Goal: Task Accomplishment & Management: Complete application form

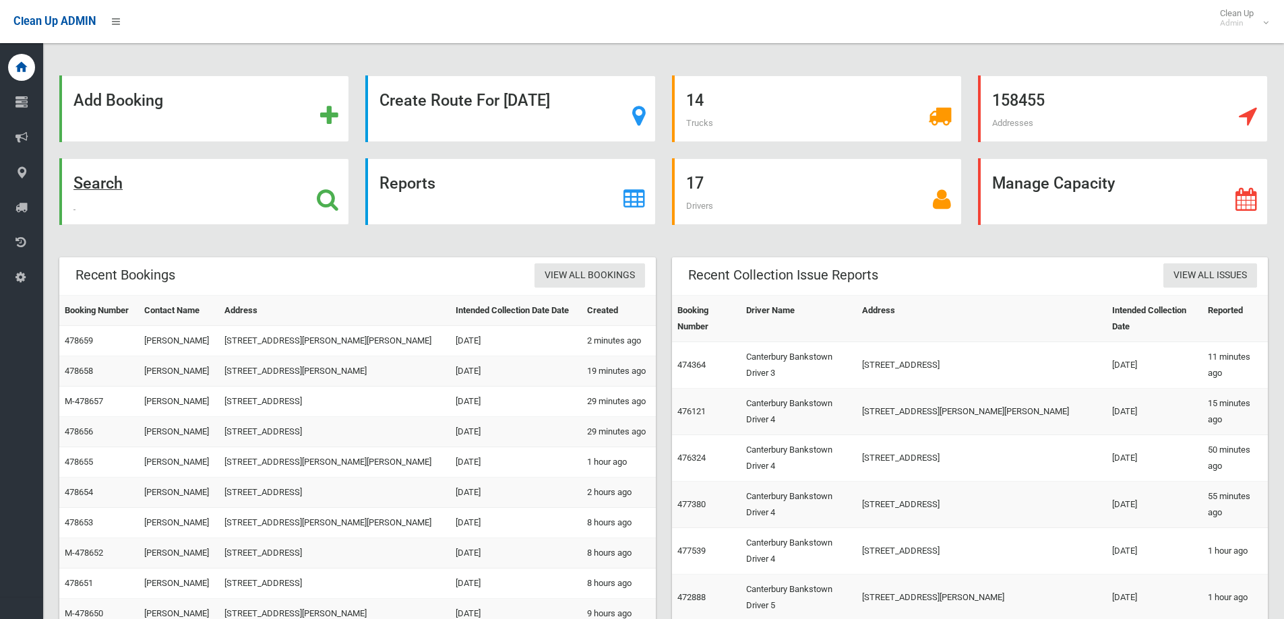
click at [108, 182] on strong "Search" at bounding box center [97, 183] width 49 height 19
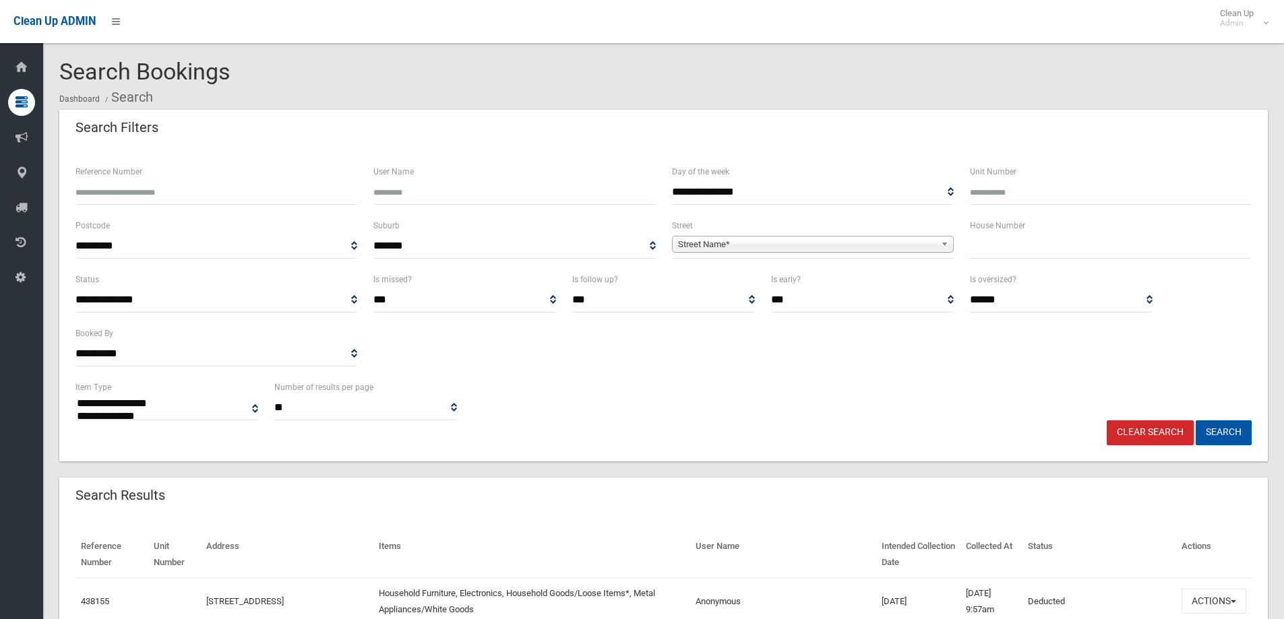
select select
click at [211, 187] on input "Reference Number" at bounding box center [216, 192] width 282 height 25
click at [243, 194] on input "Reference Number" at bounding box center [216, 192] width 282 height 25
type input "******"
click at [1208, 439] on button "Search" at bounding box center [1224, 433] width 56 height 25
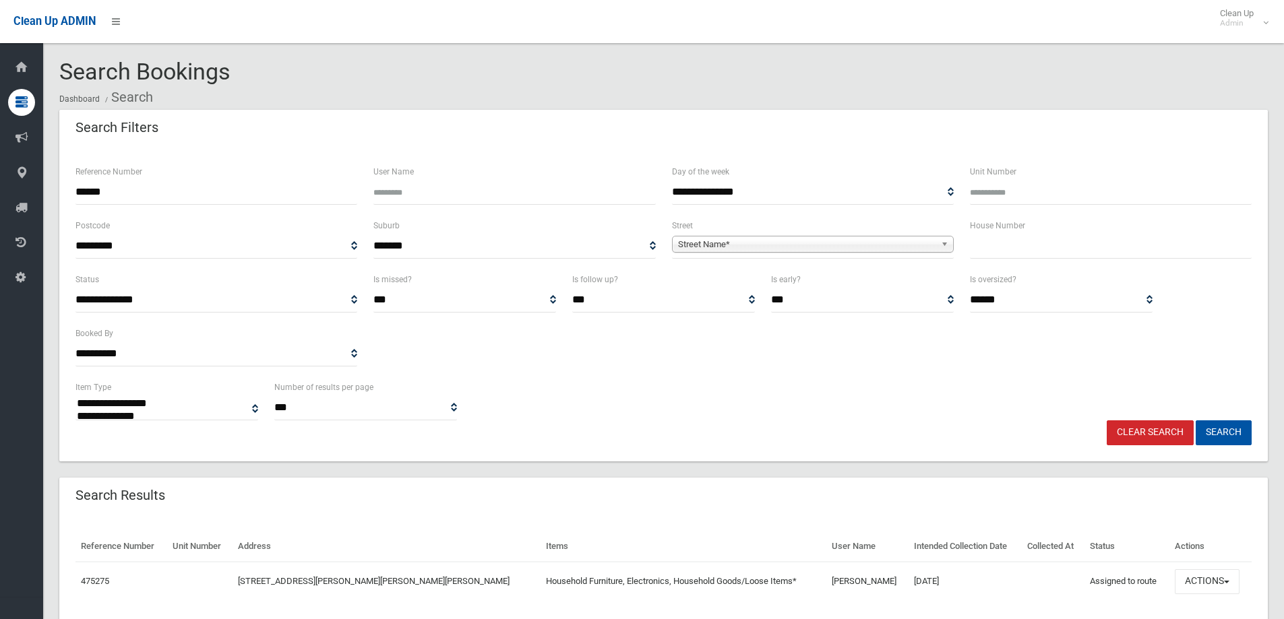
select select
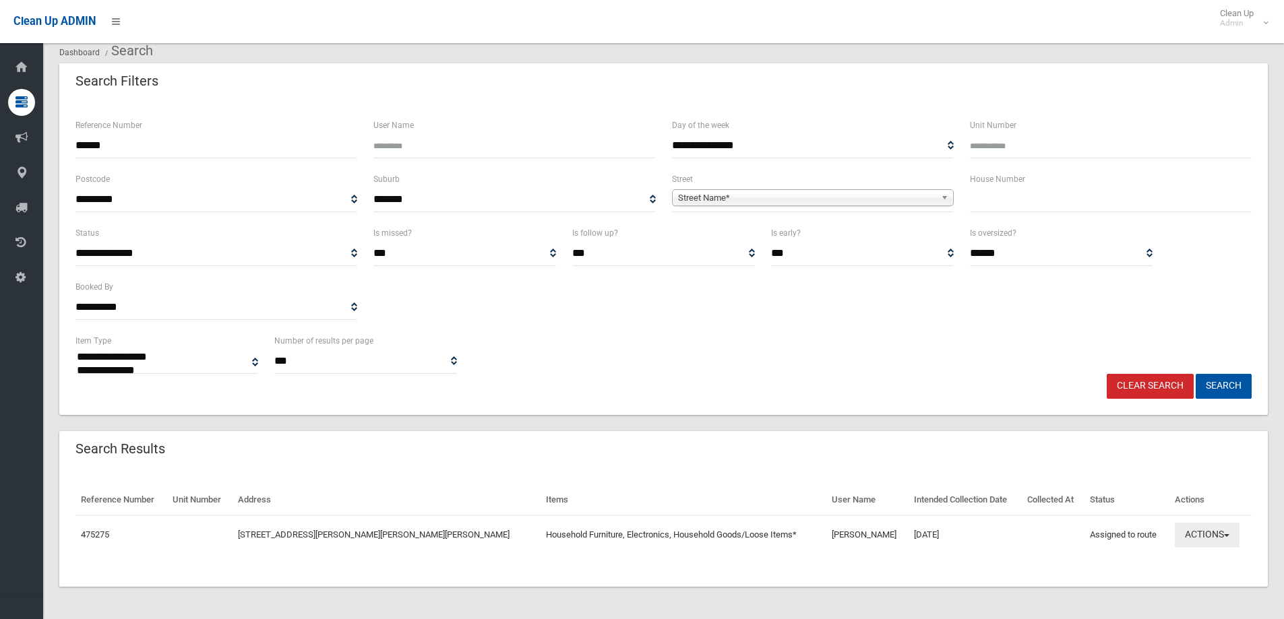
click at [1198, 543] on button "Actions" at bounding box center [1207, 535] width 65 height 25
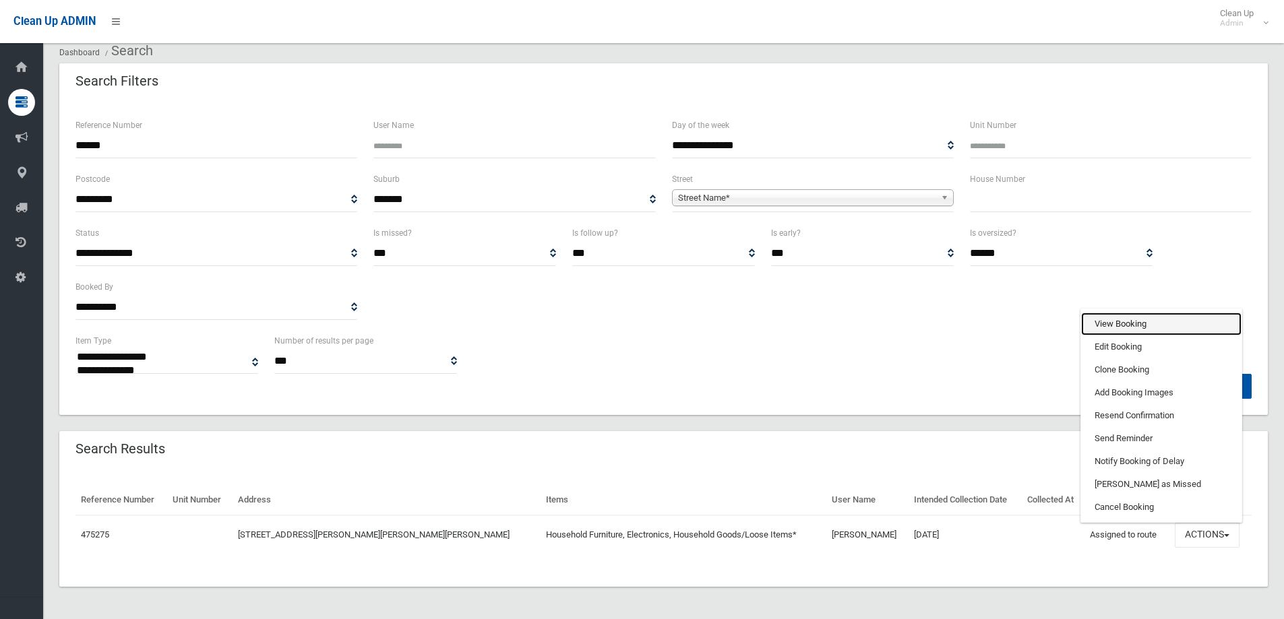
click at [1120, 319] on link "View Booking" at bounding box center [1161, 324] width 160 height 23
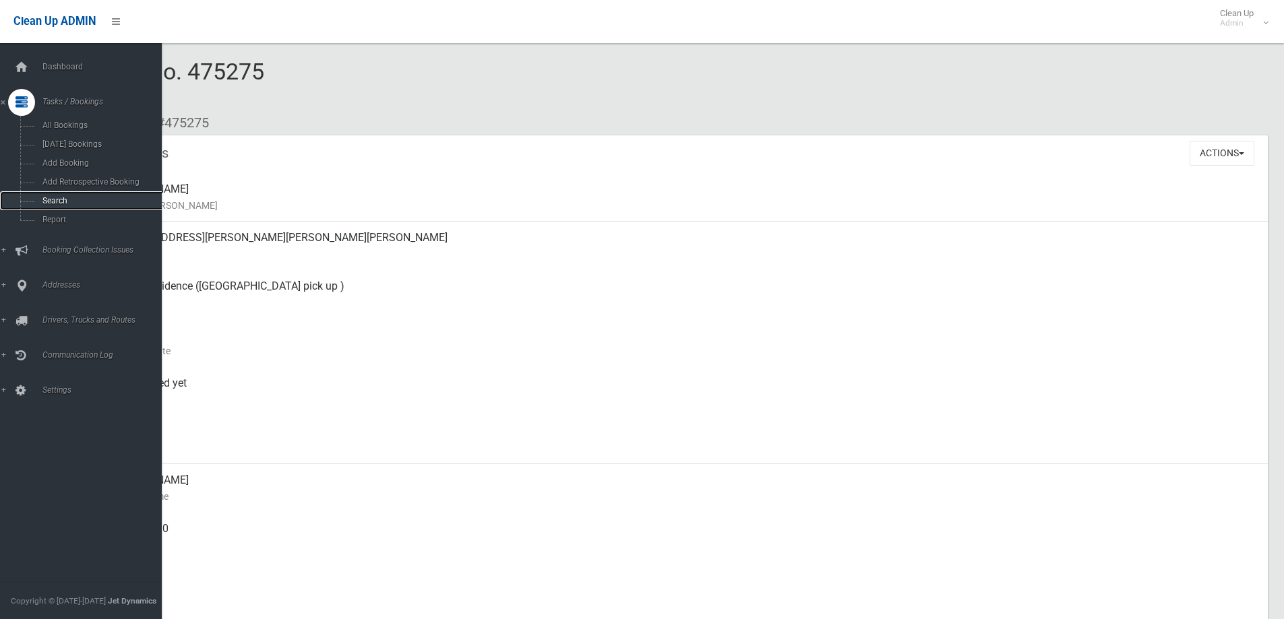
click at [69, 202] on span "Search" at bounding box center [99, 200] width 122 height 9
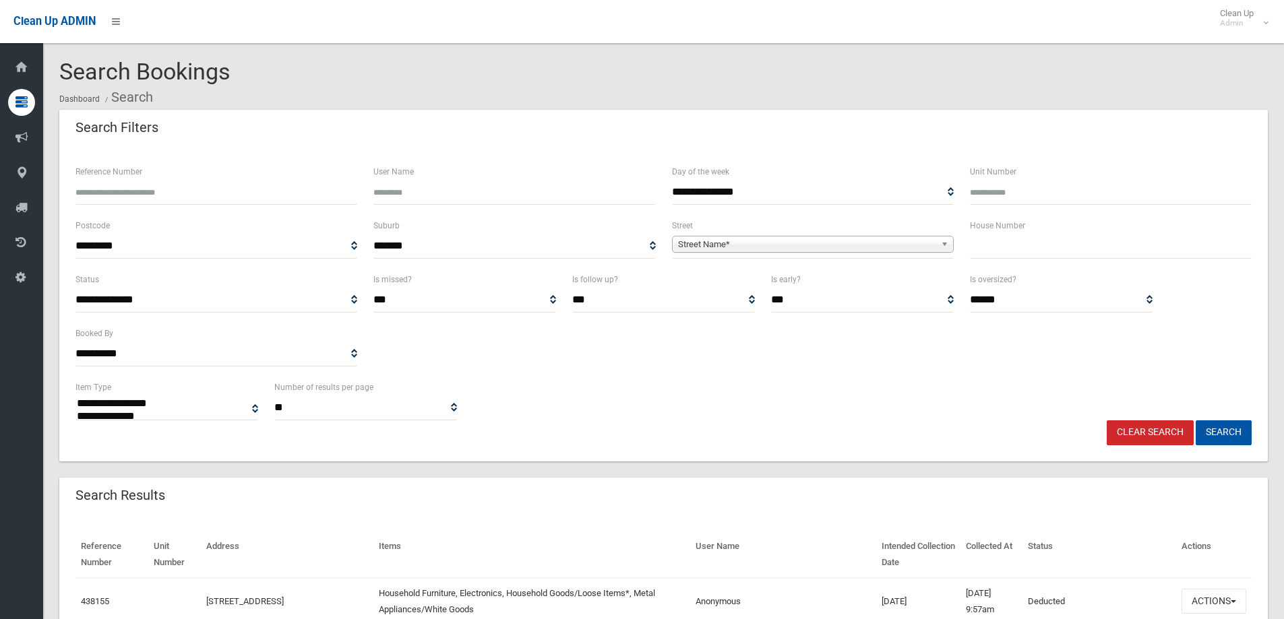
select select
click at [186, 176] on div "Reference Number" at bounding box center [216, 184] width 282 height 41
click at [182, 177] on div "Reference Number" at bounding box center [216, 184] width 282 height 41
click at [175, 192] on input "Reference Number" at bounding box center [216, 192] width 282 height 25
type input "******"
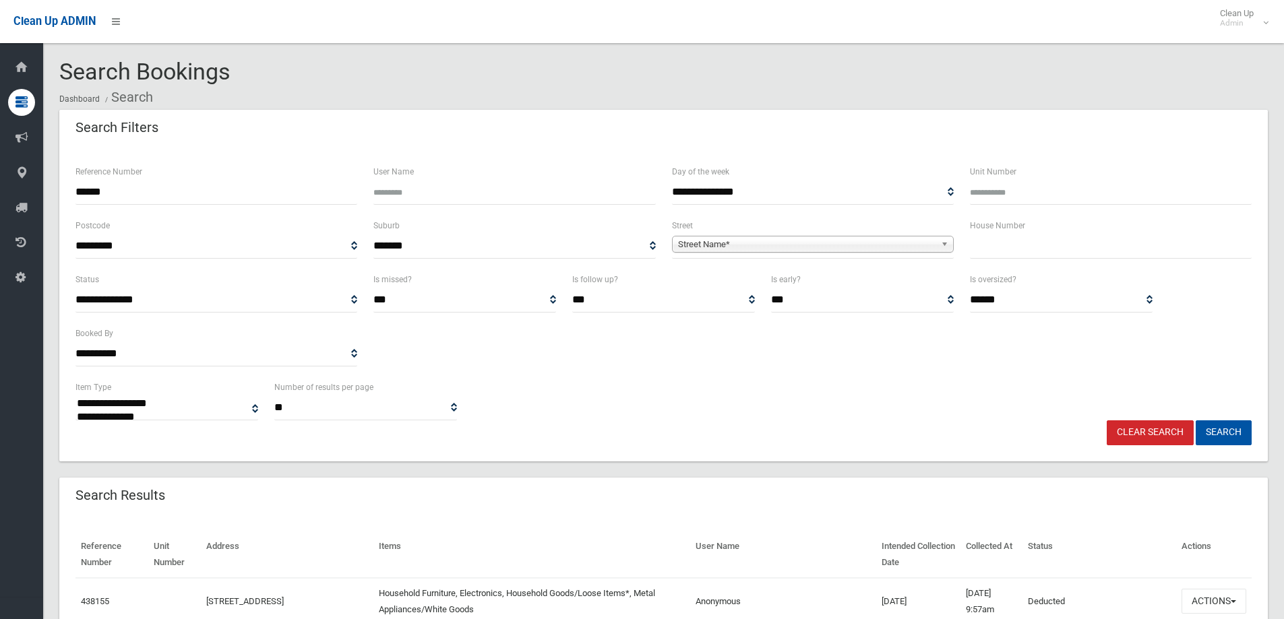
click at [1196, 421] on button "Search" at bounding box center [1224, 433] width 56 height 25
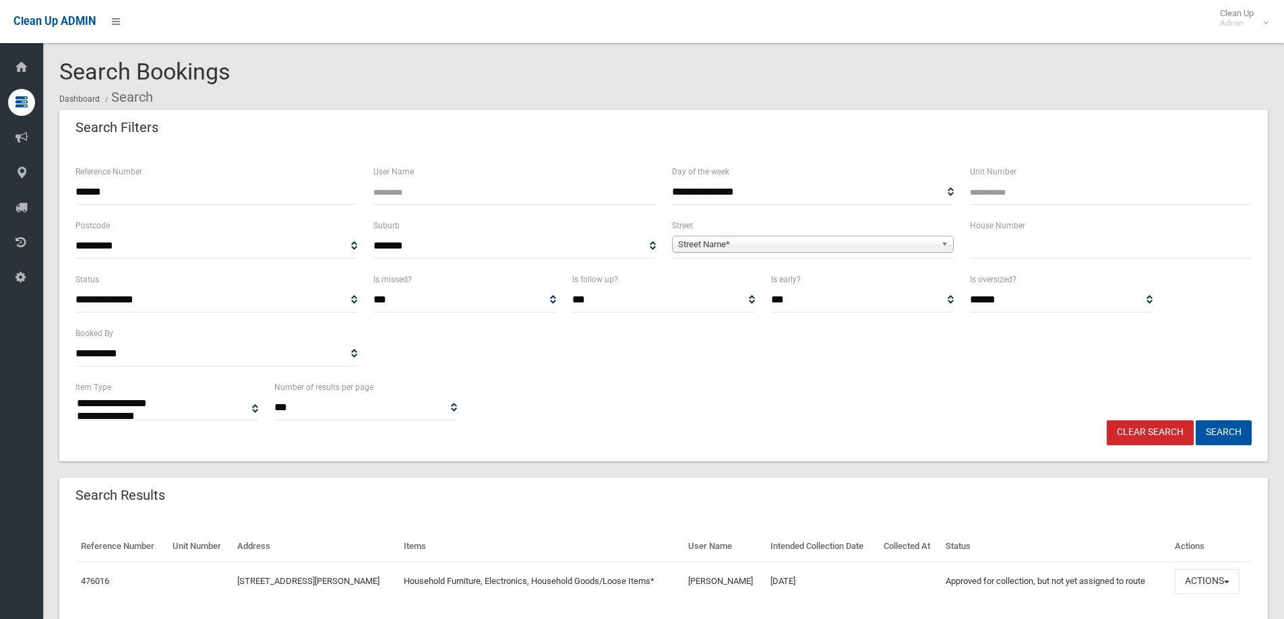
select select
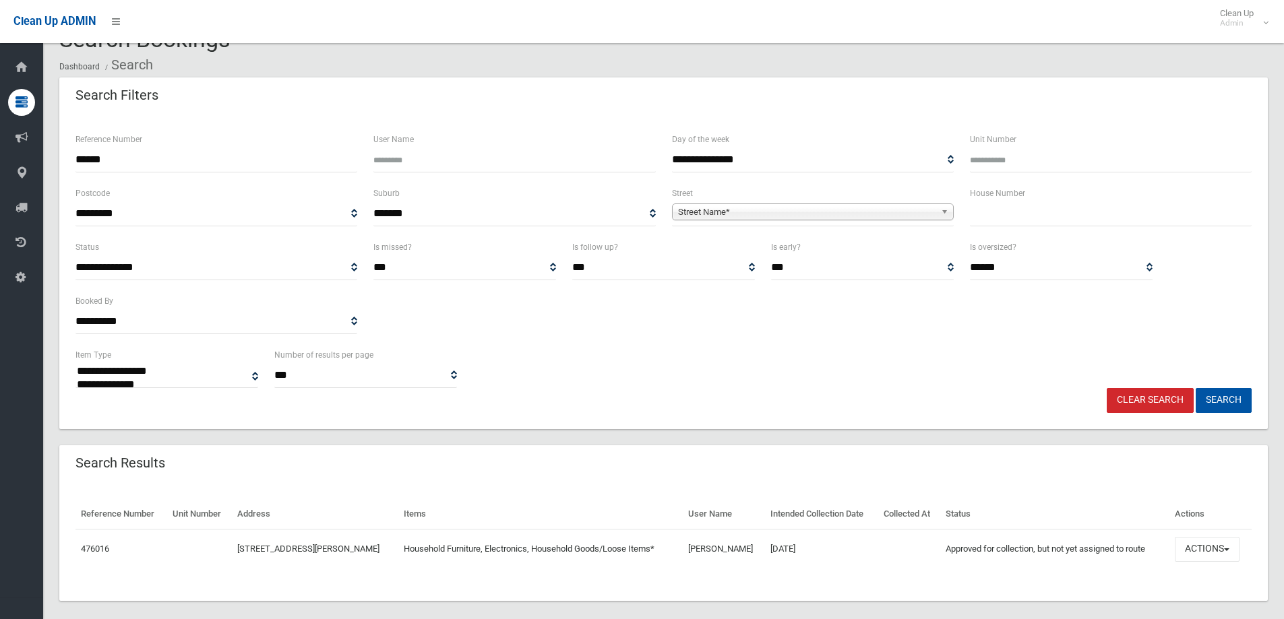
scroll to position [47, 0]
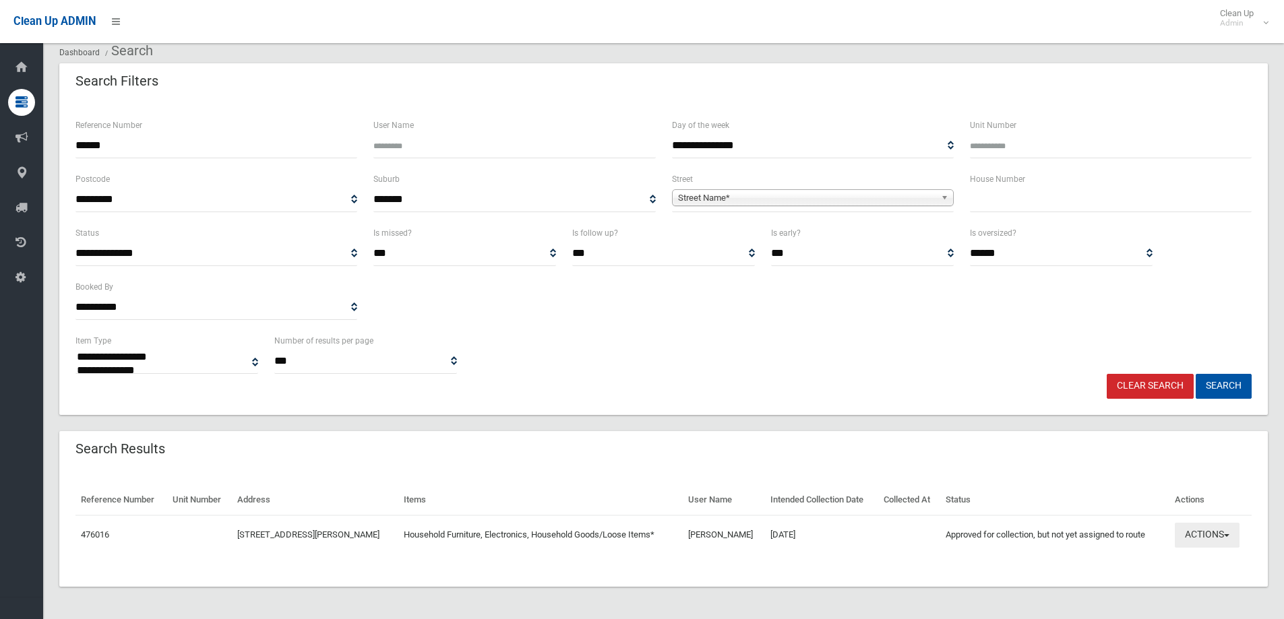
click at [1202, 538] on button "Actions" at bounding box center [1207, 535] width 65 height 25
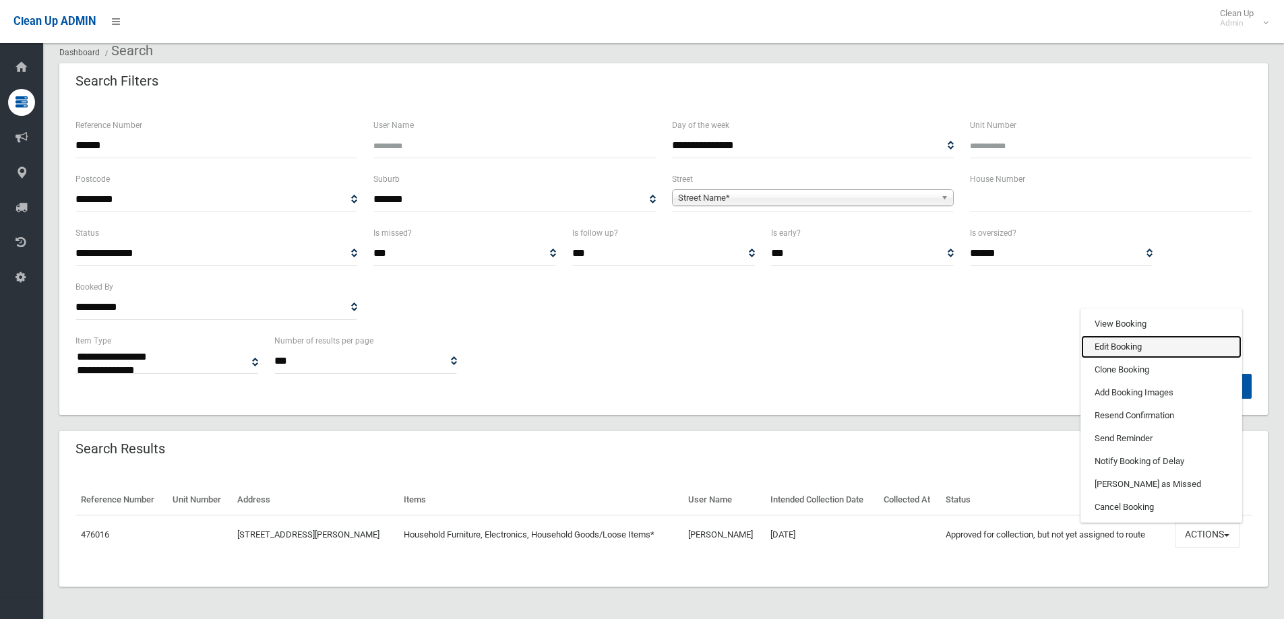
click at [1129, 347] on link "Edit Booking" at bounding box center [1161, 347] width 160 height 23
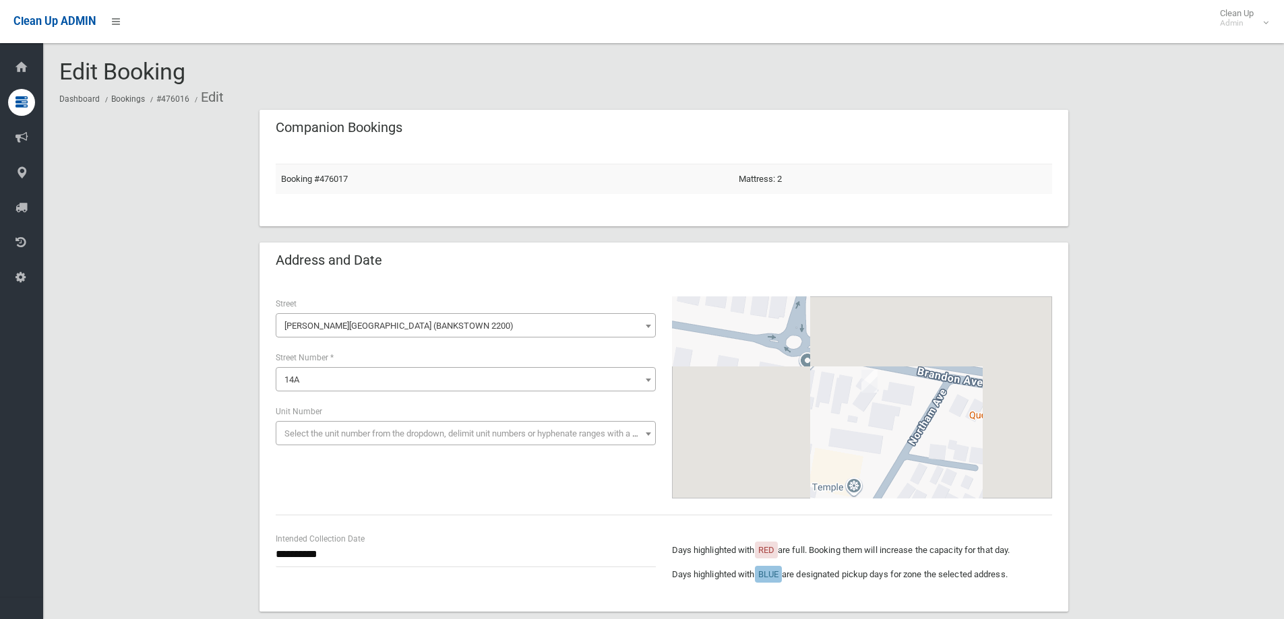
scroll to position [270, 0]
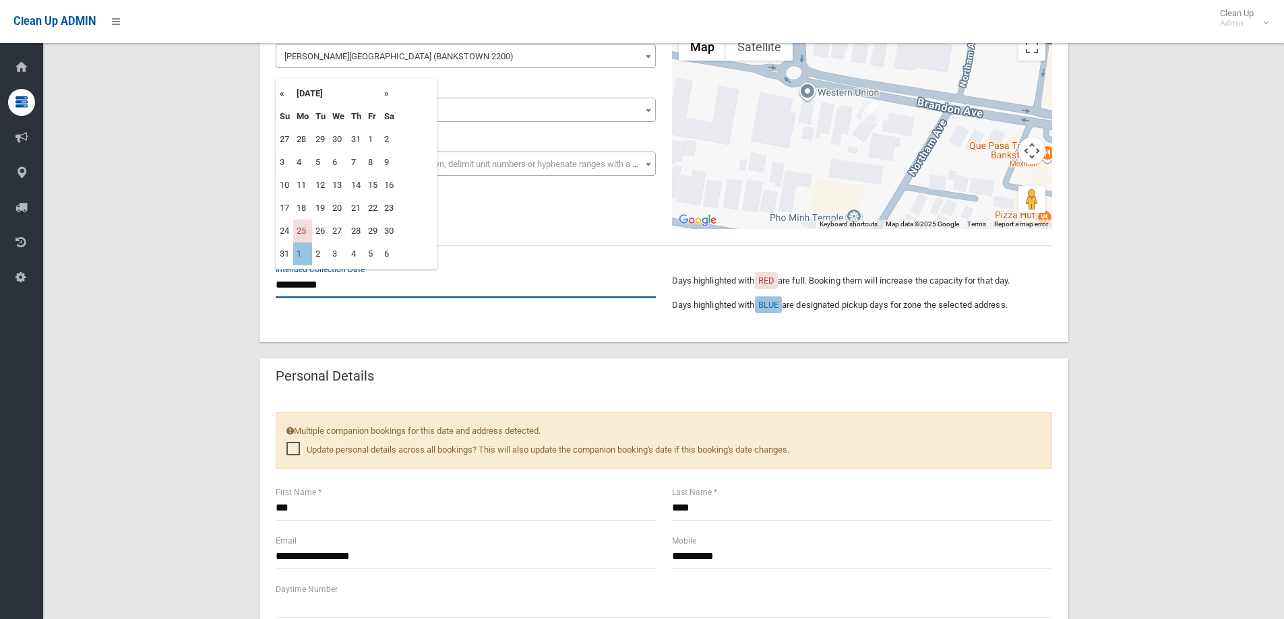
click at [338, 284] on input "**********" at bounding box center [466, 285] width 380 height 25
click at [386, 95] on th "»" at bounding box center [389, 93] width 17 height 23
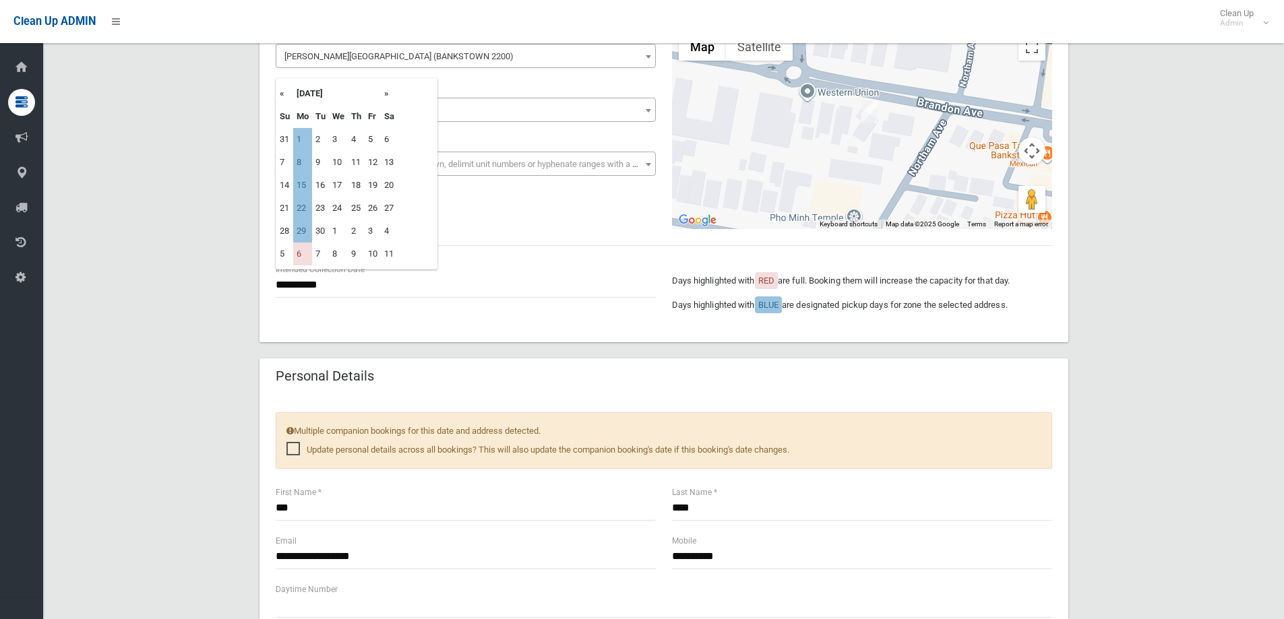
click at [284, 90] on th "«" at bounding box center [284, 93] width 17 height 23
drag, startPoint x: 307, startPoint y: 257, endPoint x: 373, endPoint y: 294, distance: 75.4
click at [307, 257] on td "1" at bounding box center [302, 254] width 19 height 23
type input "**********"
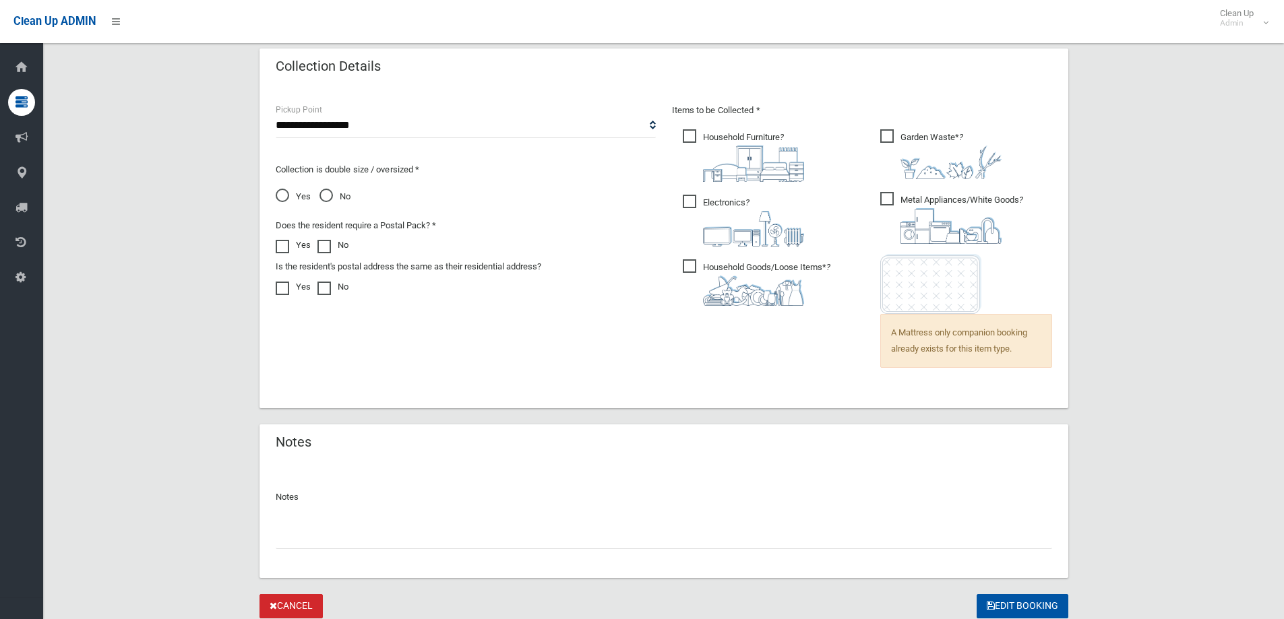
scroll to position [932, 0]
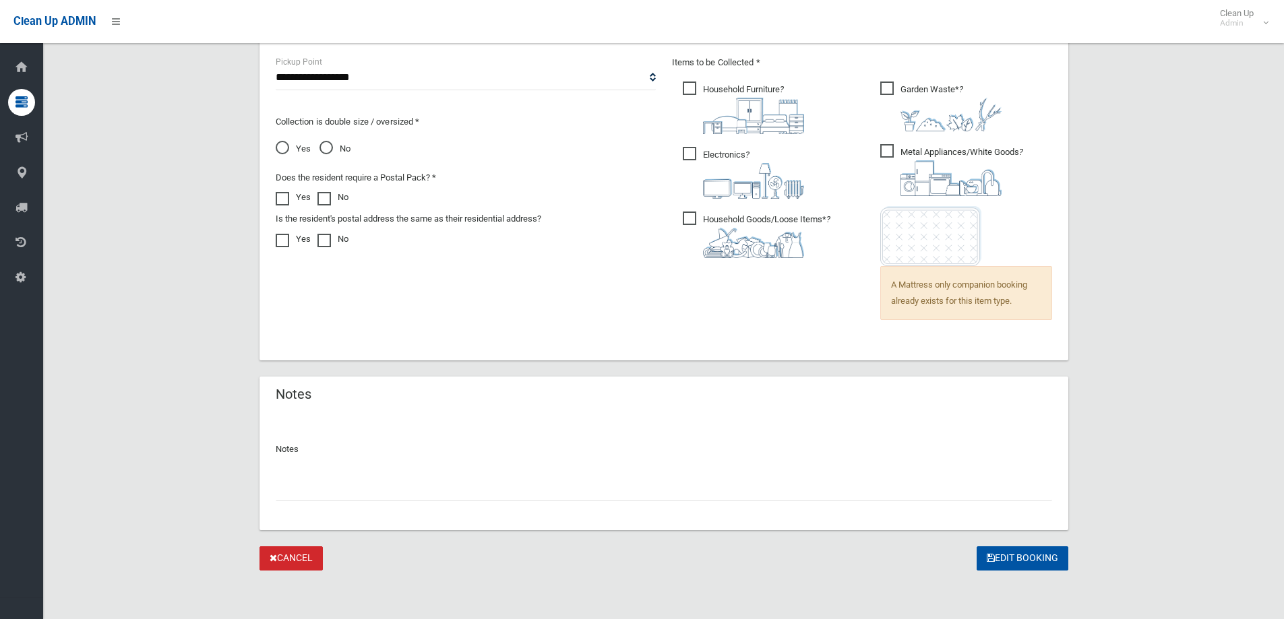
drag, startPoint x: 344, startPoint y: 496, endPoint x: 350, endPoint y: 434, distance: 62.3
click at [341, 497] on input "text" at bounding box center [664, 489] width 776 height 25
type input "**********"
click at [988, 562] on icon "submit" at bounding box center [991, 557] width 8 height 9
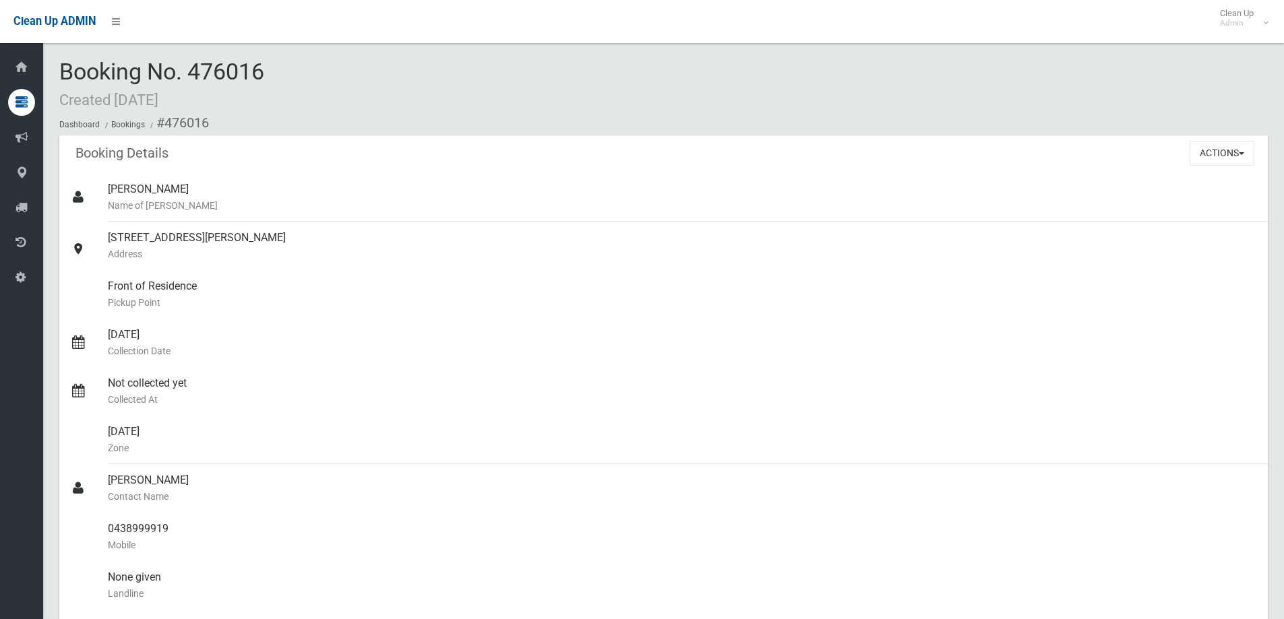
click at [370, 82] on div "Booking No. 476016 Created 28/07/2025 Dashboard Bookings #476016" at bounding box center [663, 97] width 1208 height 76
click at [1200, 160] on button "Actions" at bounding box center [1222, 153] width 65 height 25
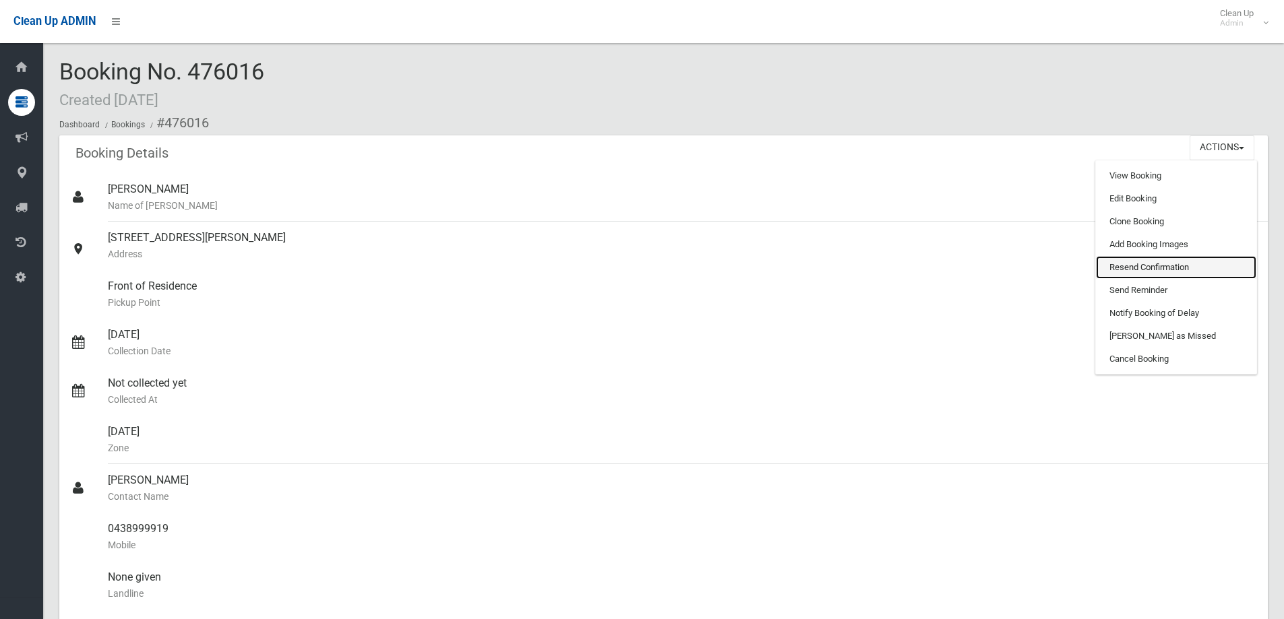
click at [1134, 263] on link "Resend Confirmation" at bounding box center [1176, 267] width 160 height 23
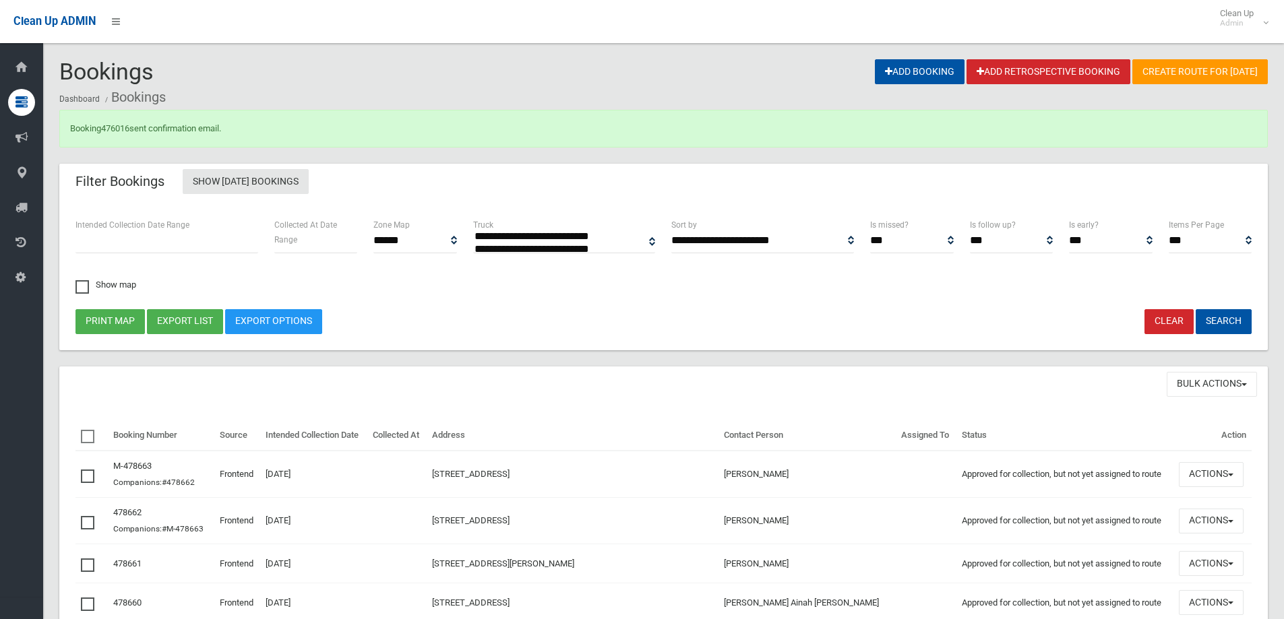
select select
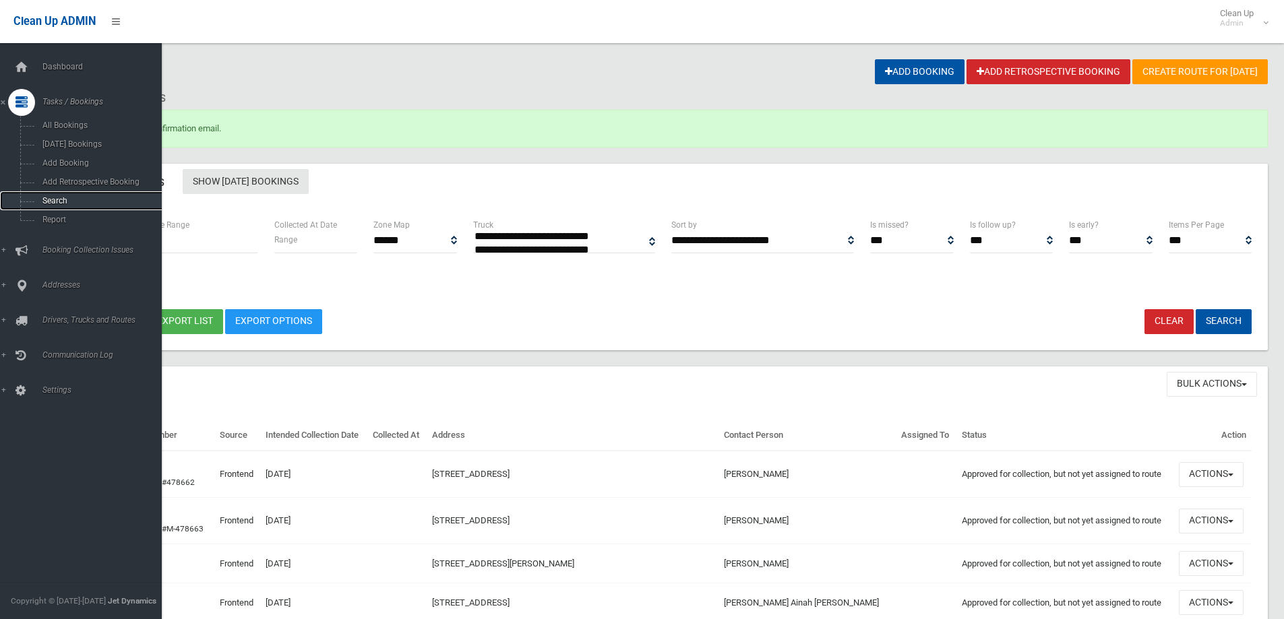
click at [58, 205] on span "Search" at bounding box center [99, 200] width 122 height 9
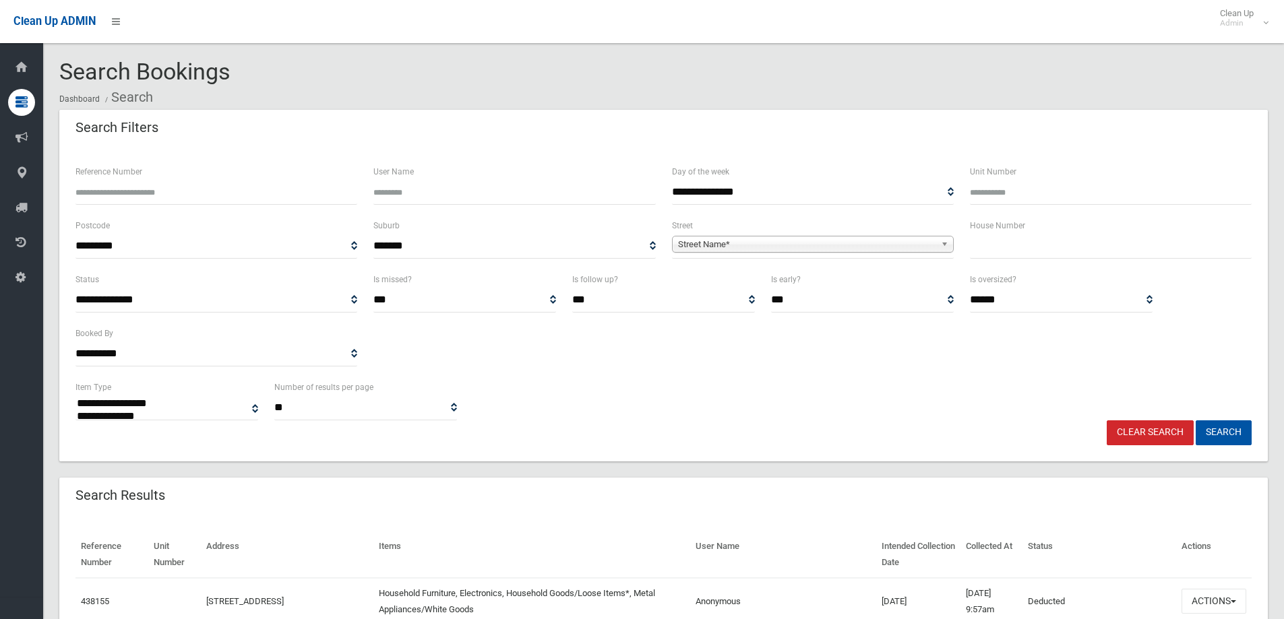
select select
click at [844, 243] on span "Street Name*" at bounding box center [806, 245] width 257 height 16
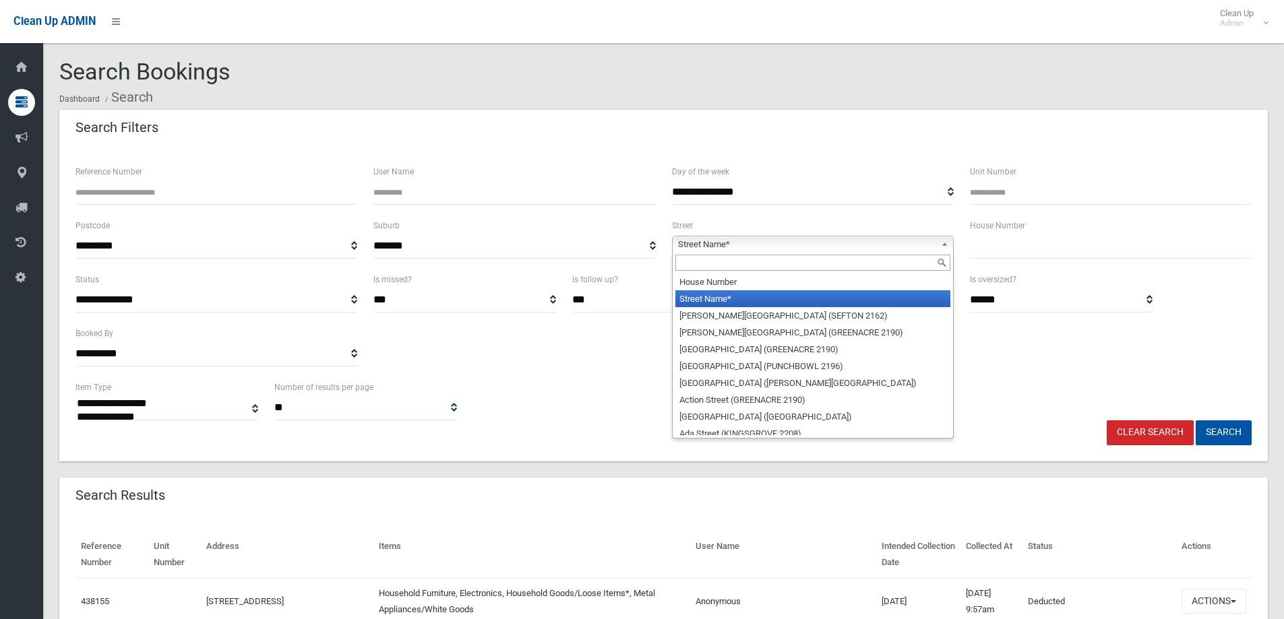
click at [1007, 253] on input "text" at bounding box center [1111, 246] width 282 height 25
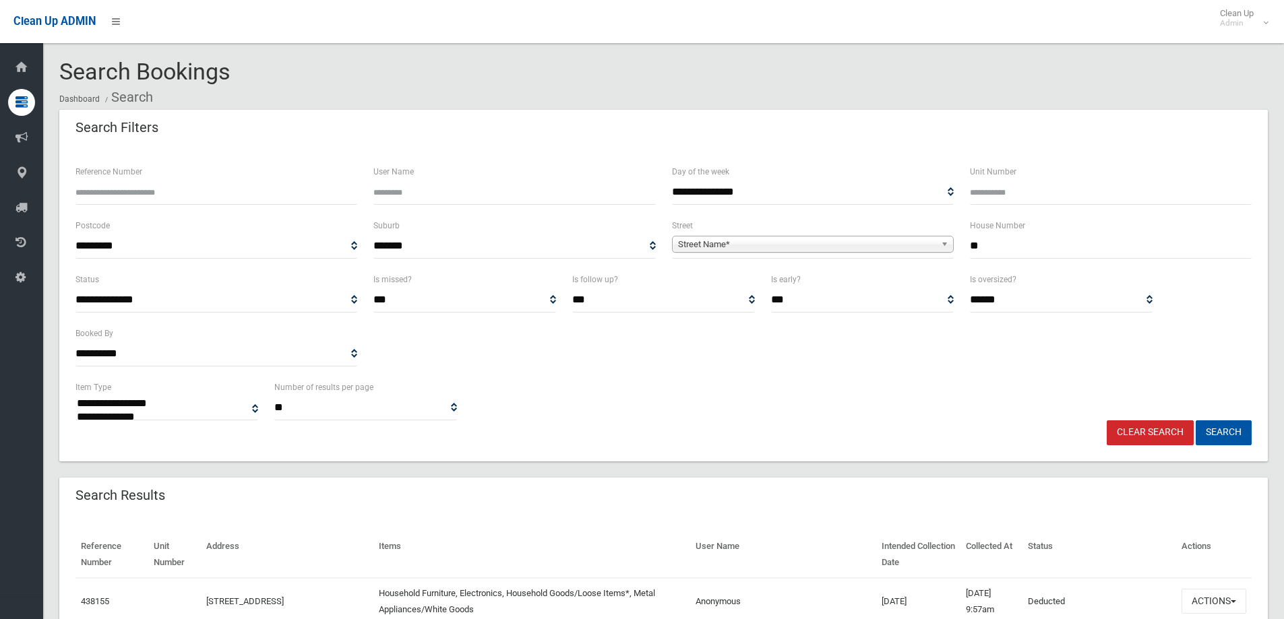
type input "**"
click at [818, 238] on span "Street Name*" at bounding box center [806, 245] width 257 height 16
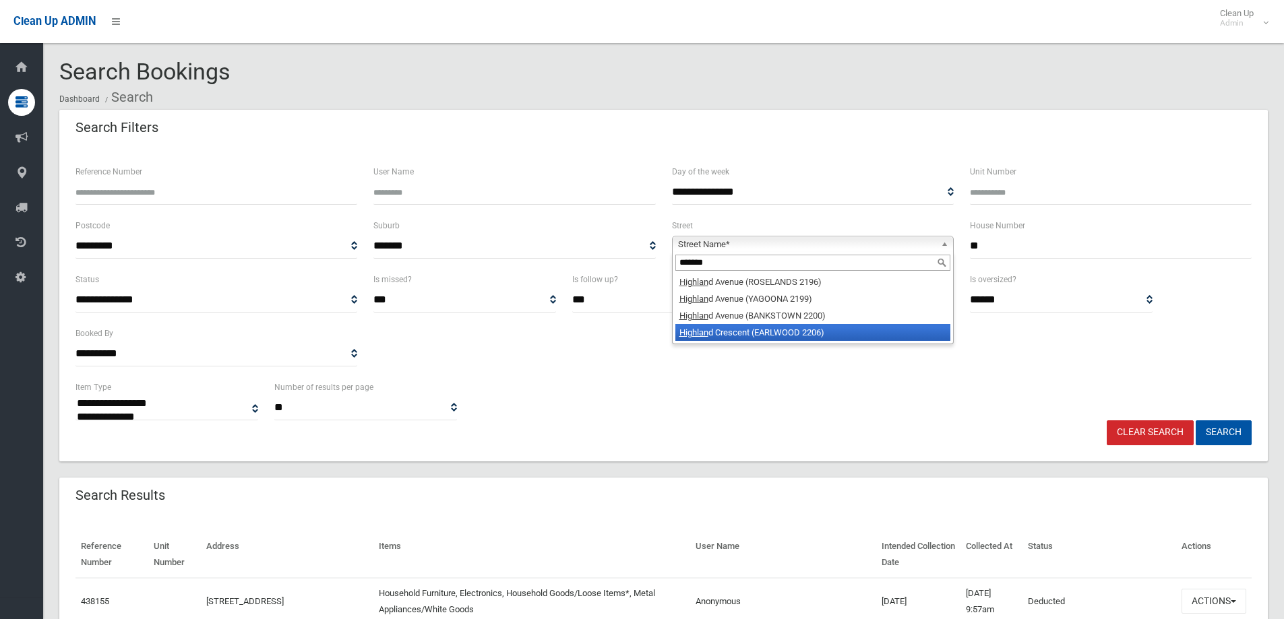
type input "*******"
click at [772, 334] on li "Highlan d Crescent (EARLWOOD 2206)" at bounding box center [812, 332] width 275 height 17
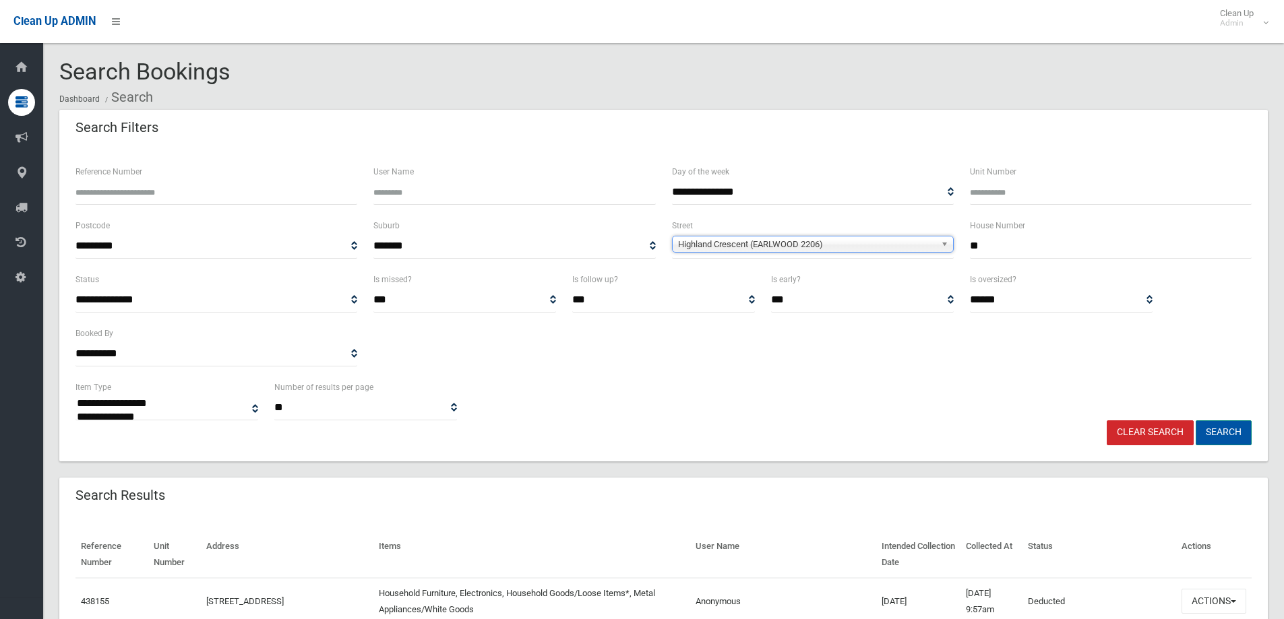
click at [1208, 431] on button "Search" at bounding box center [1224, 433] width 56 height 25
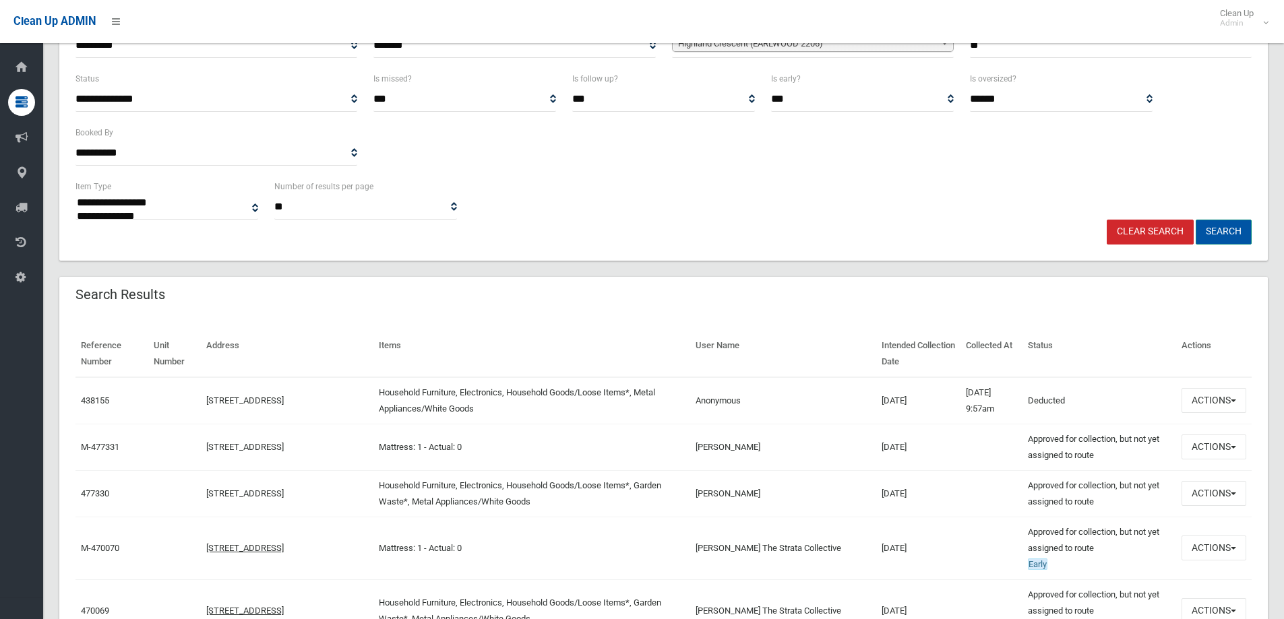
scroll to position [202, 0]
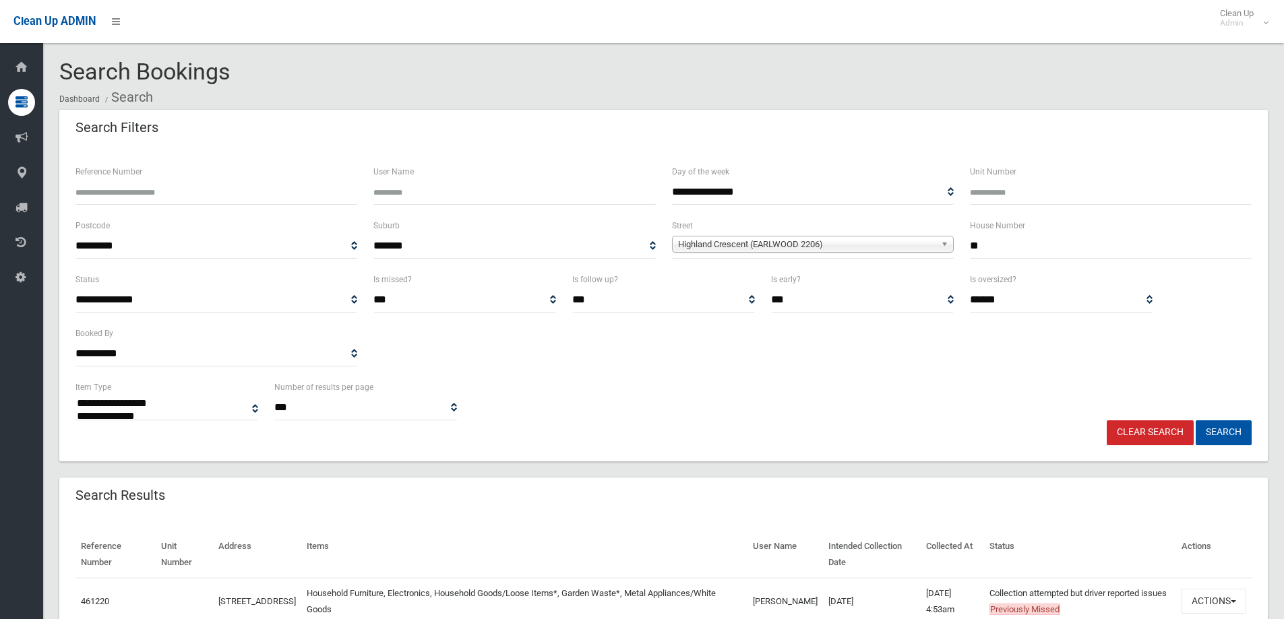
select select
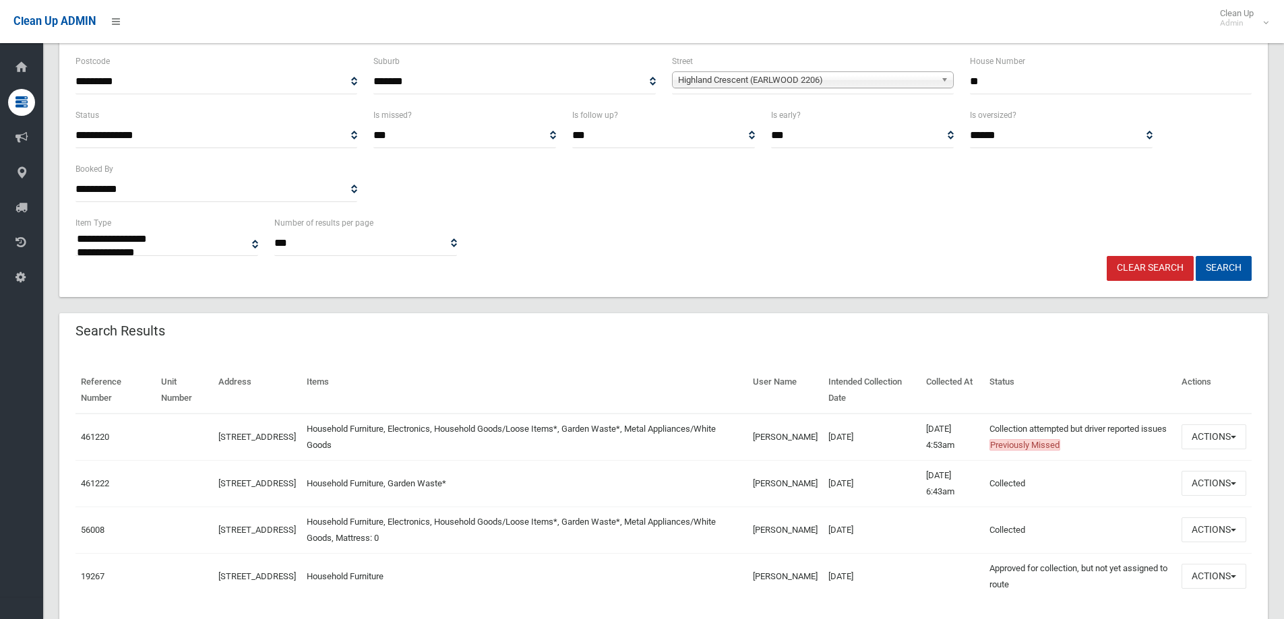
scroll to position [226, 0]
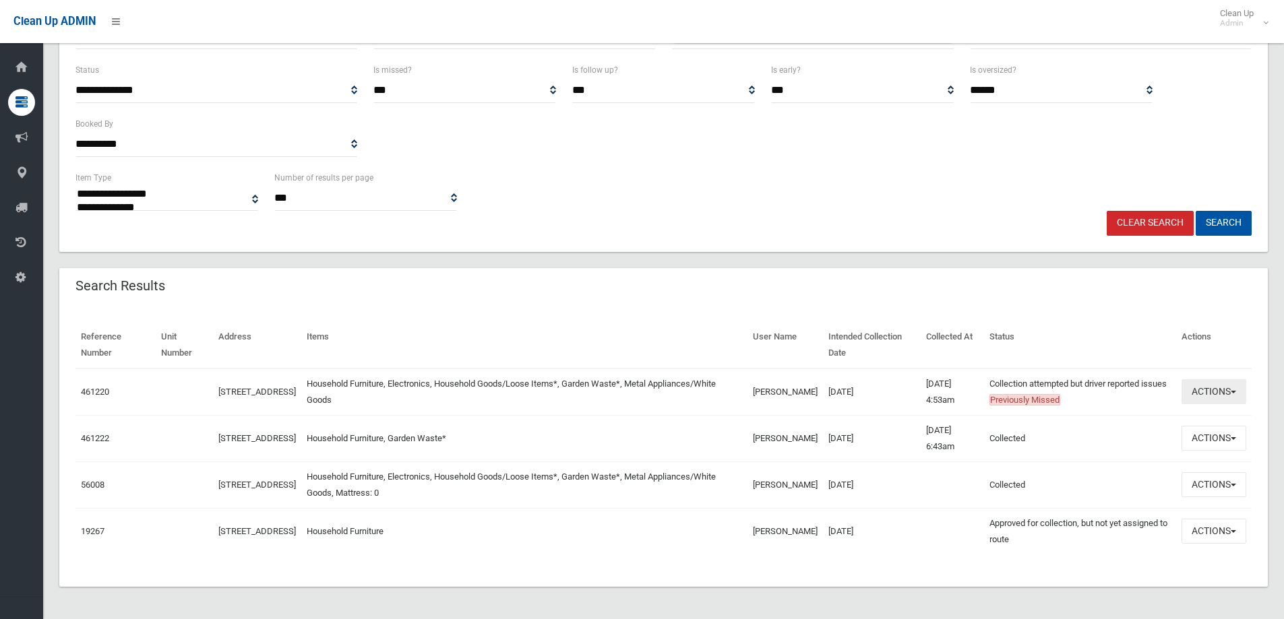
click at [1223, 394] on button "Actions" at bounding box center [1214, 391] width 65 height 25
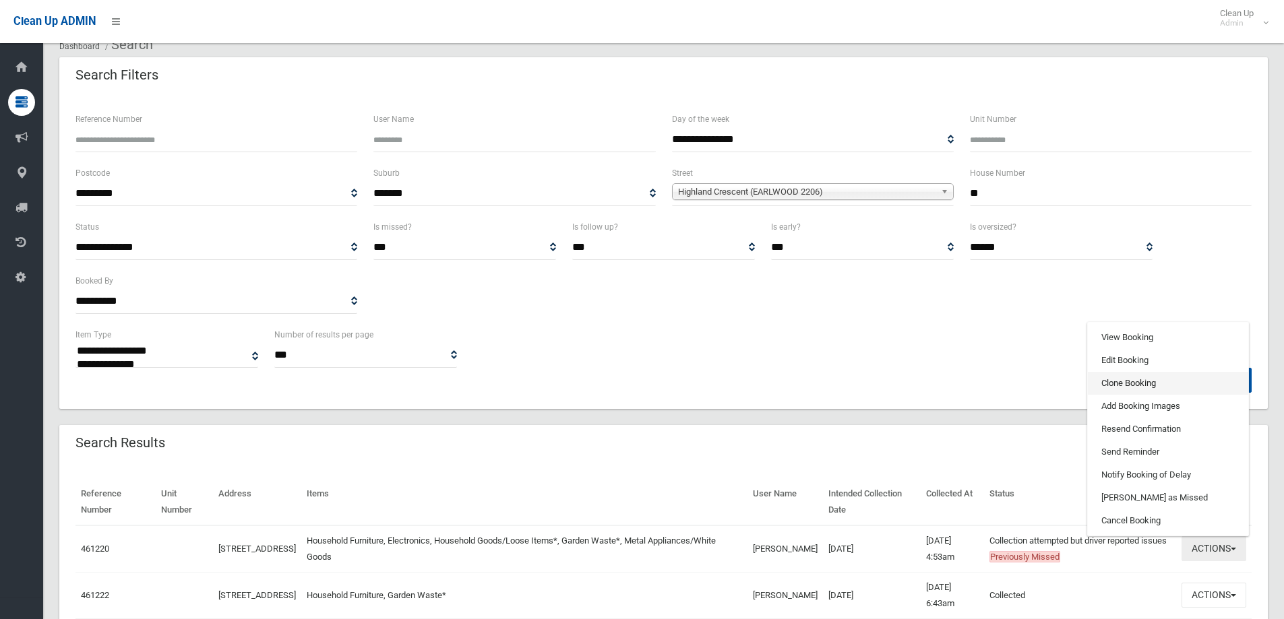
scroll to position [0, 0]
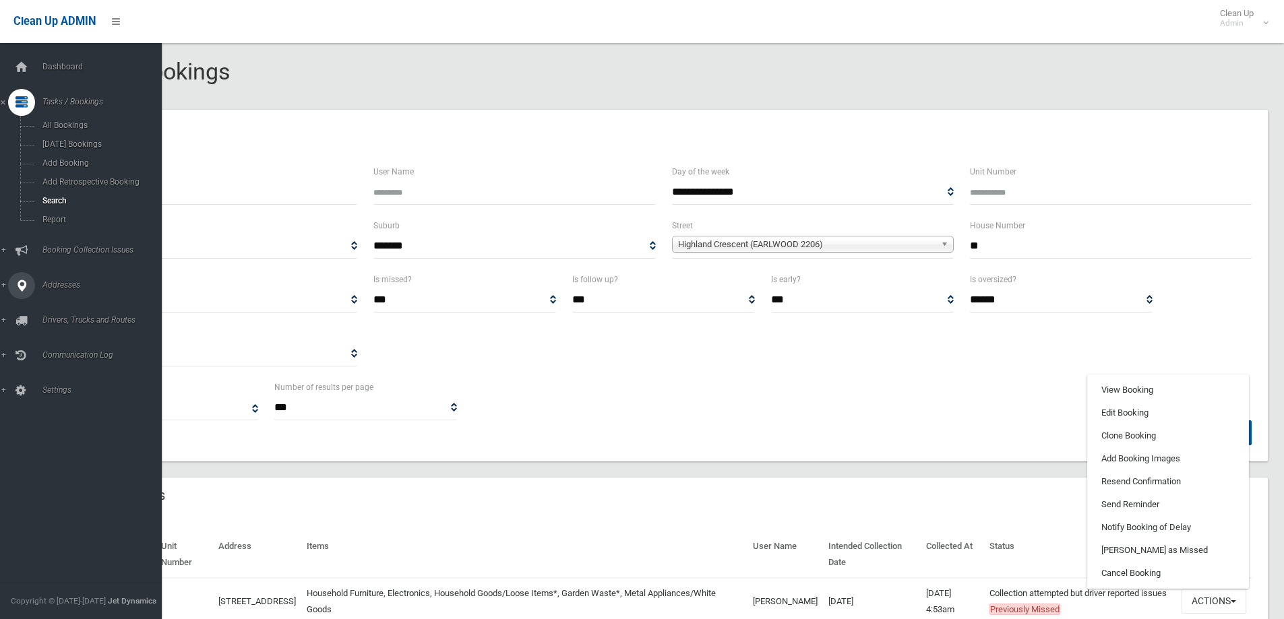
drag, startPoint x: 80, startPoint y: 278, endPoint x: 184, endPoint y: 280, distance: 104.5
click at [79, 278] on link "Addresses" at bounding box center [86, 285] width 172 height 27
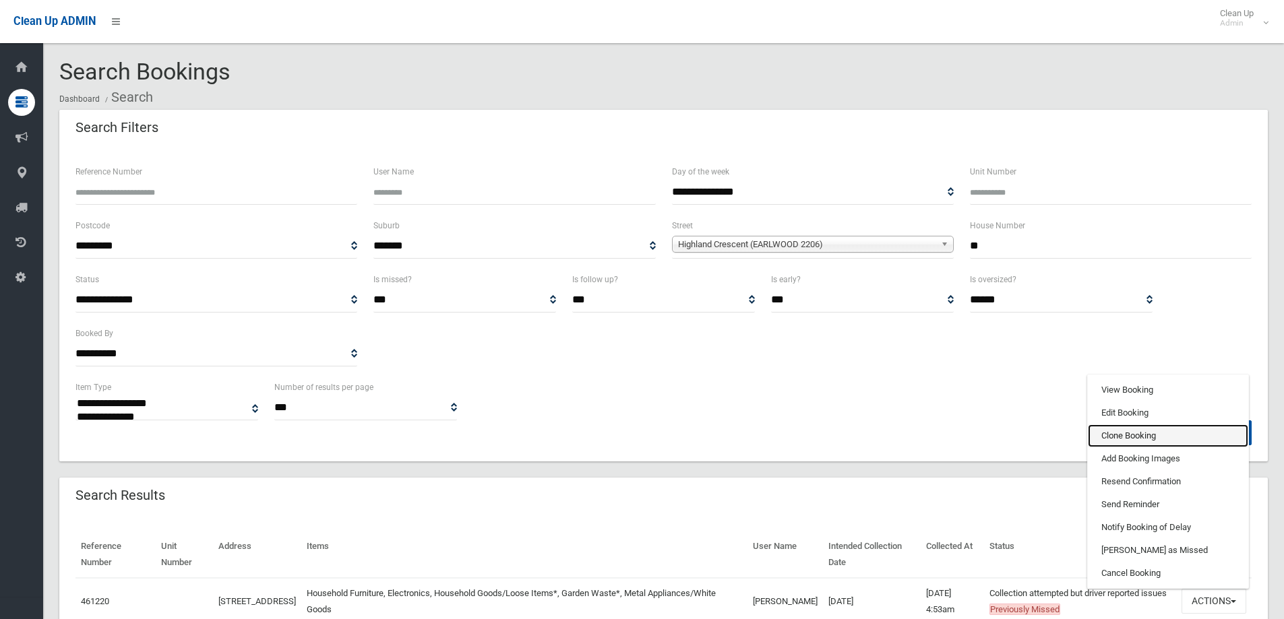
click at [1117, 437] on link "Clone Booking" at bounding box center [1168, 436] width 160 height 23
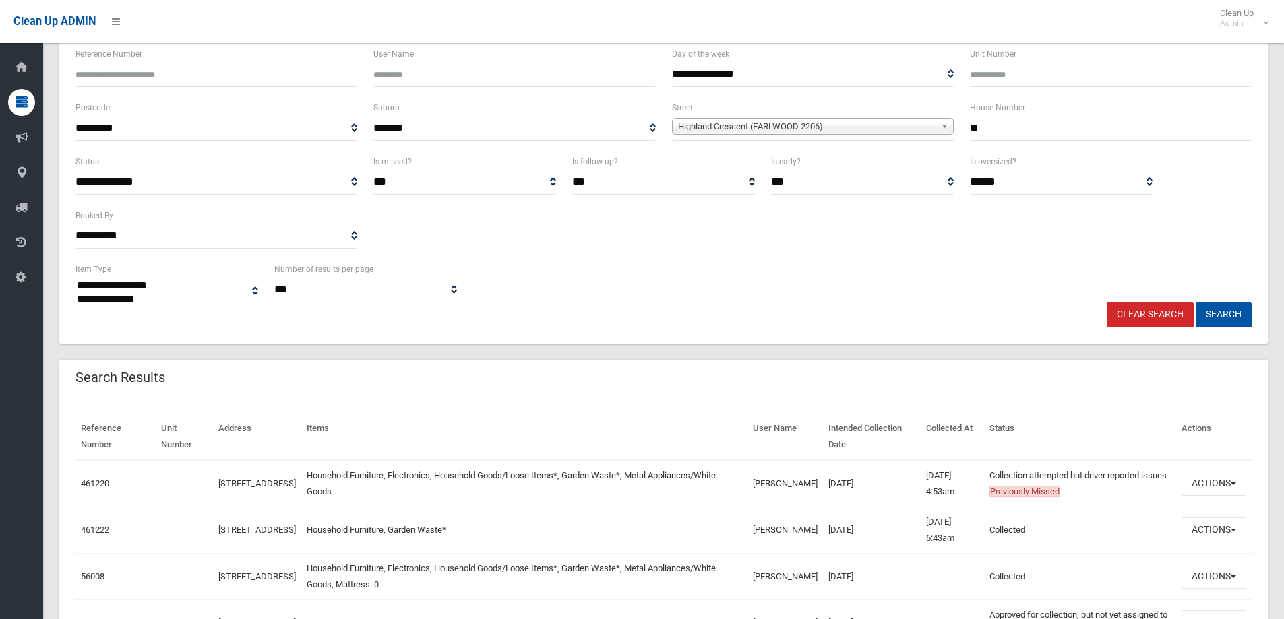
scroll to position [226, 0]
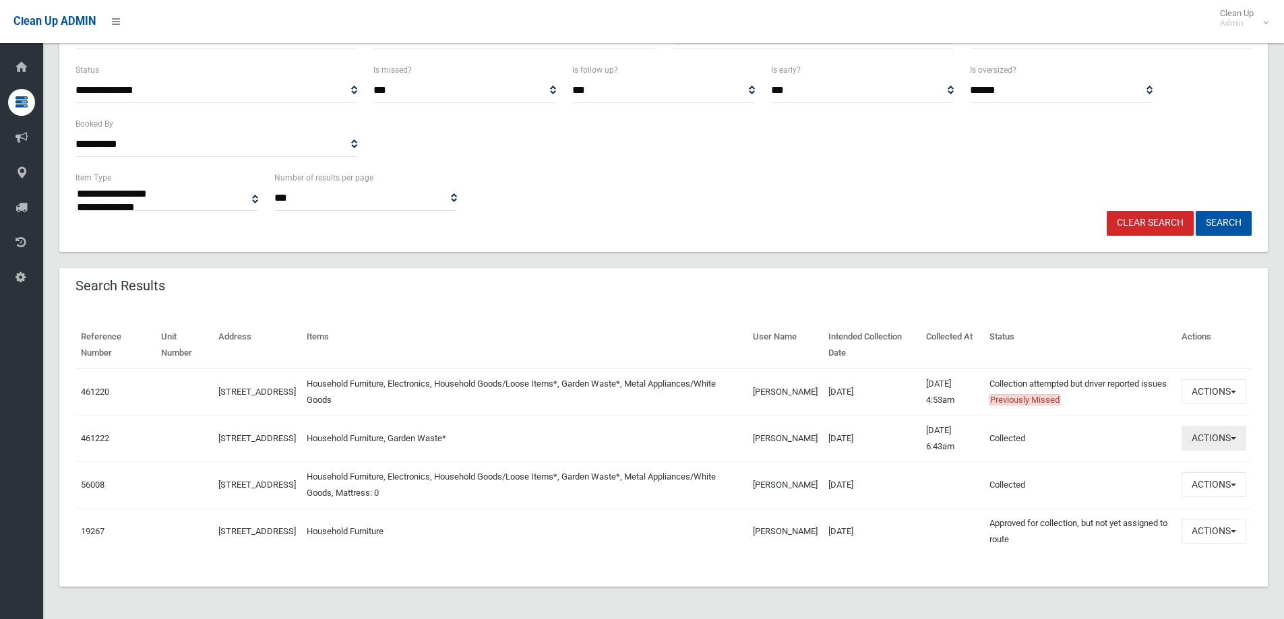
click at [1227, 429] on button "Actions" at bounding box center [1214, 438] width 65 height 25
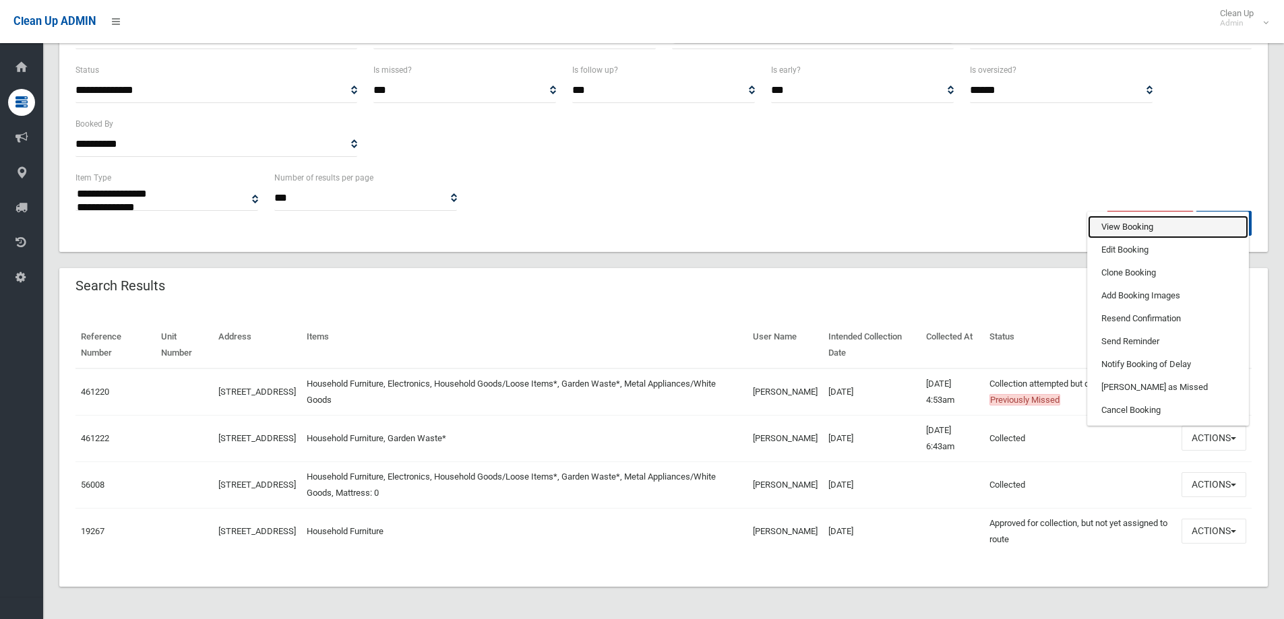
click at [1126, 226] on link "View Booking" at bounding box center [1168, 227] width 160 height 23
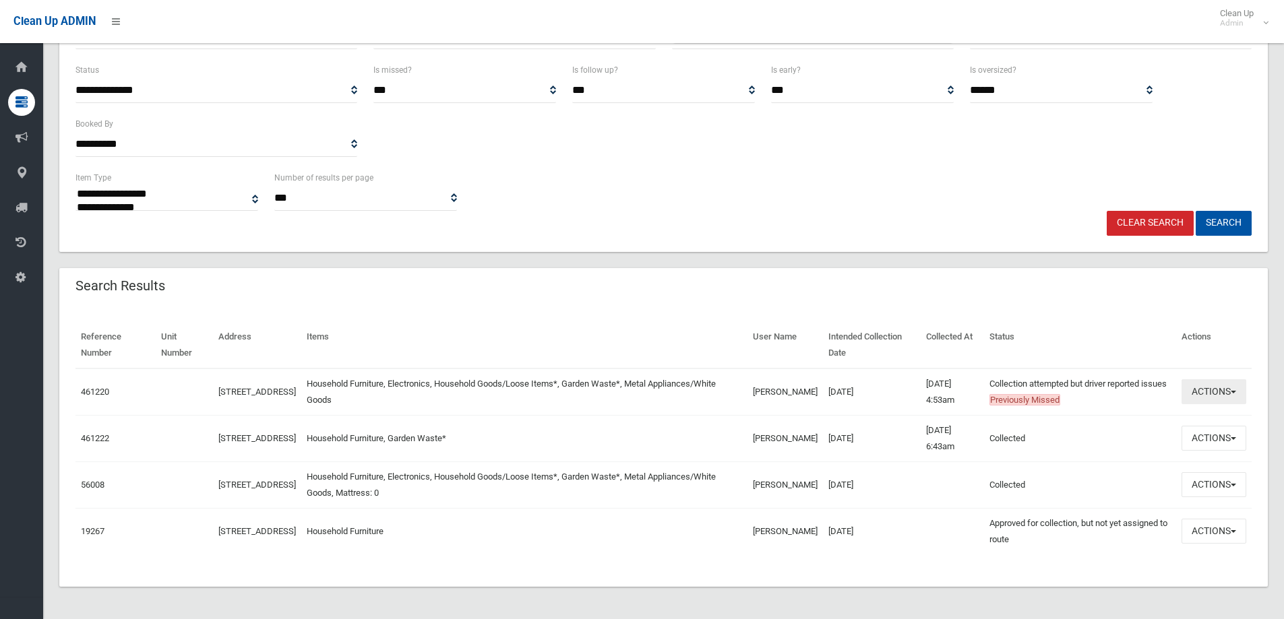
click at [1216, 392] on button "Actions" at bounding box center [1214, 391] width 65 height 25
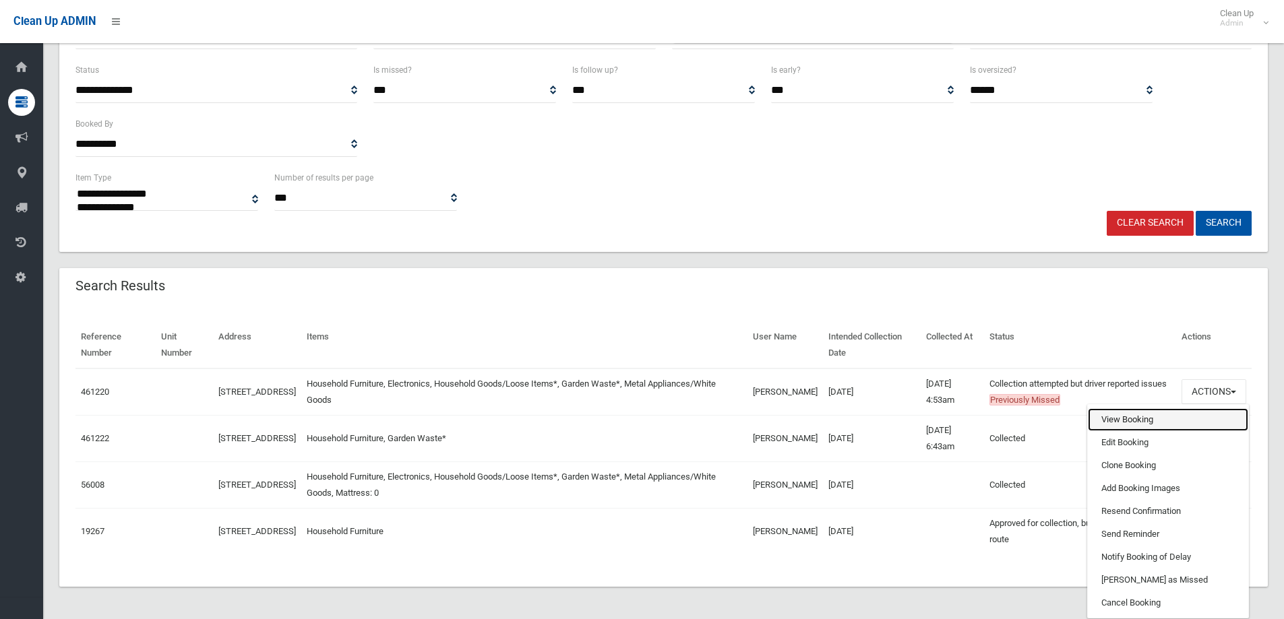
click at [1134, 420] on link "View Booking" at bounding box center [1168, 419] width 160 height 23
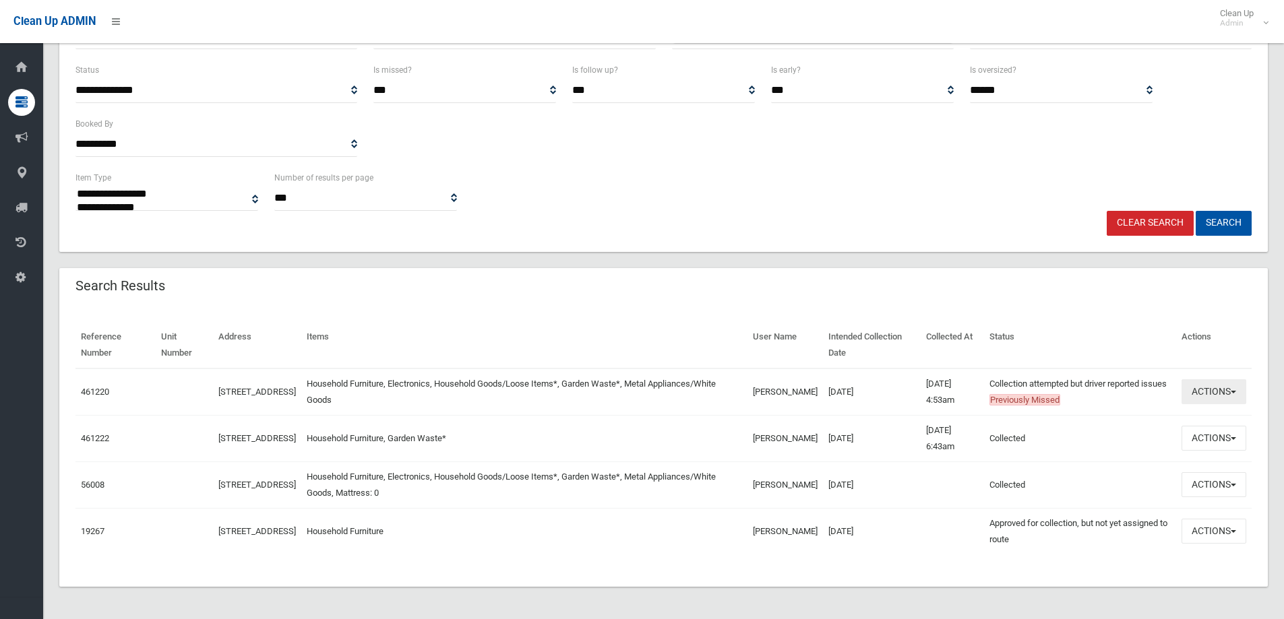
click at [1191, 381] on button "Actions" at bounding box center [1214, 391] width 65 height 25
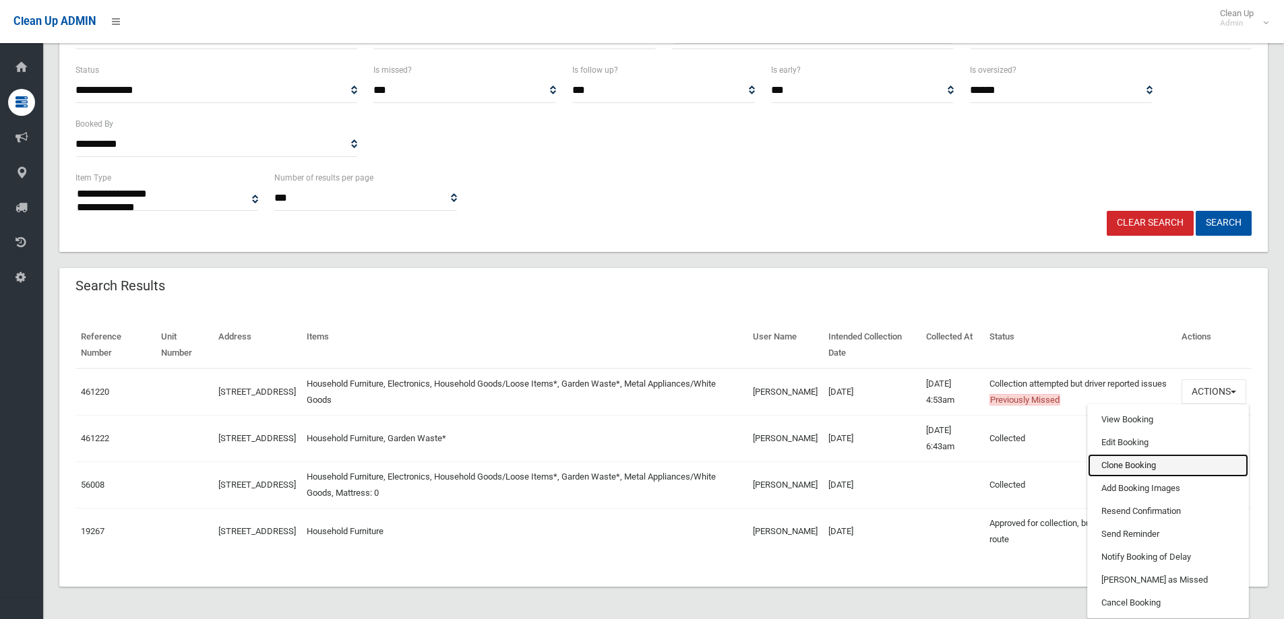
click at [1168, 454] on link "Clone Booking" at bounding box center [1168, 465] width 160 height 23
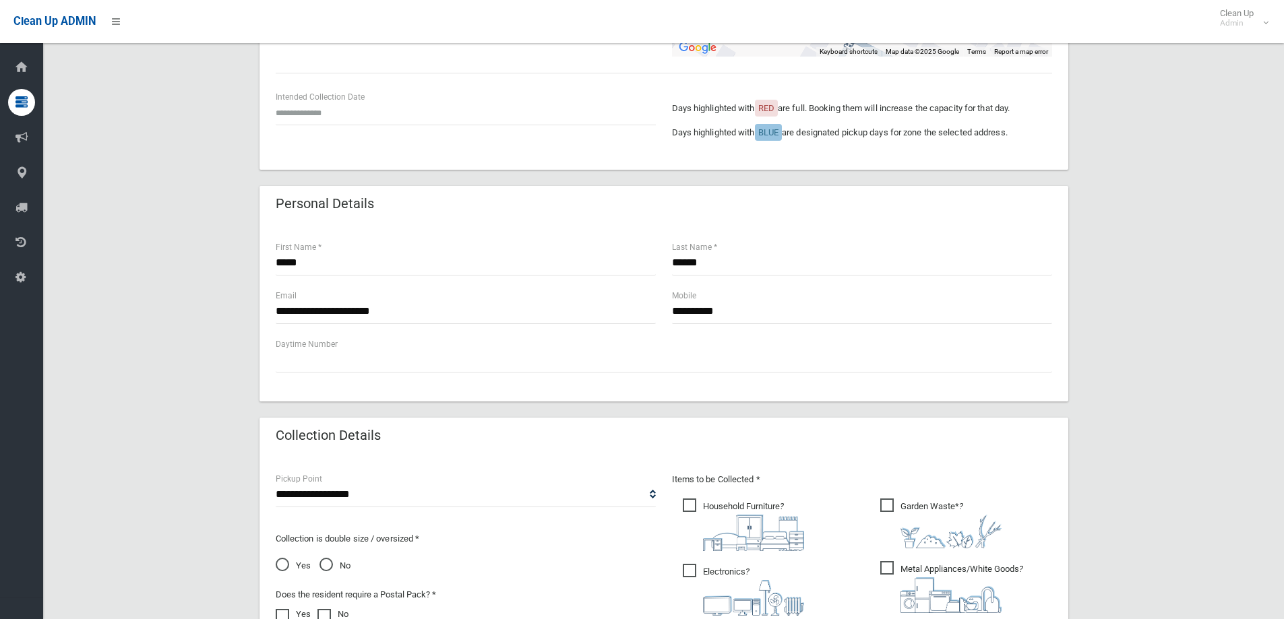
scroll to position [40, 0]
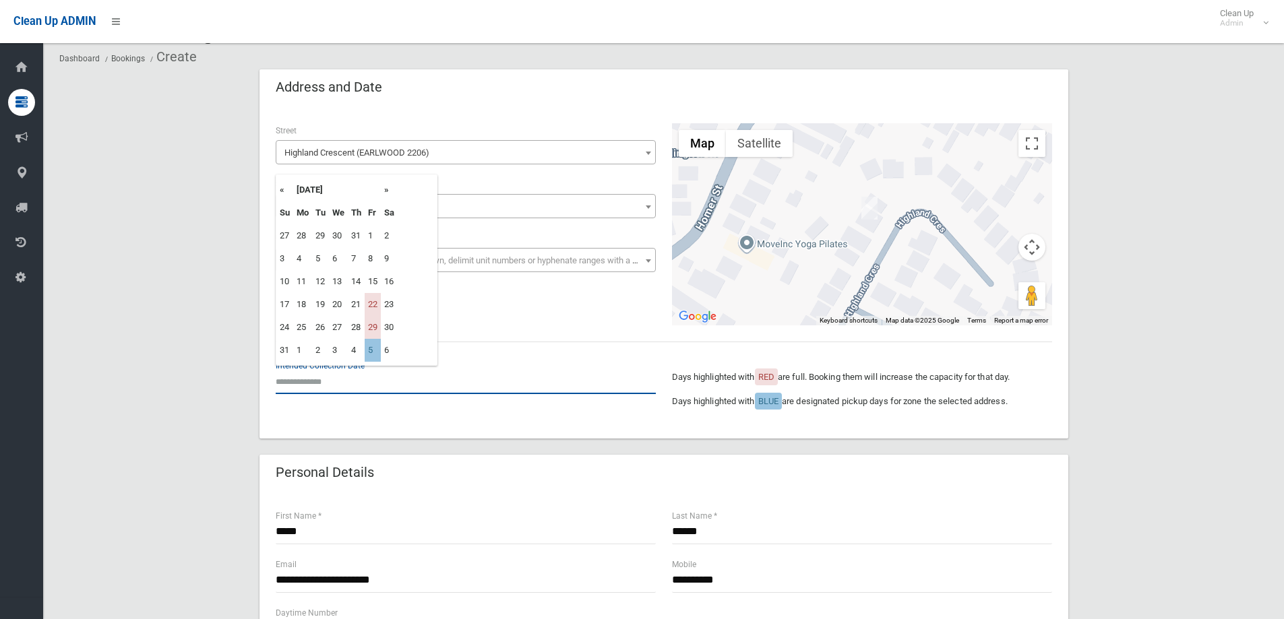
click at [321, 370] on input "text" at bounding box center [466, 381] width 380 height 25
click at [373, 357] on td "5" at bounding box center [373, 350] width 16 height 23
type input "**********"
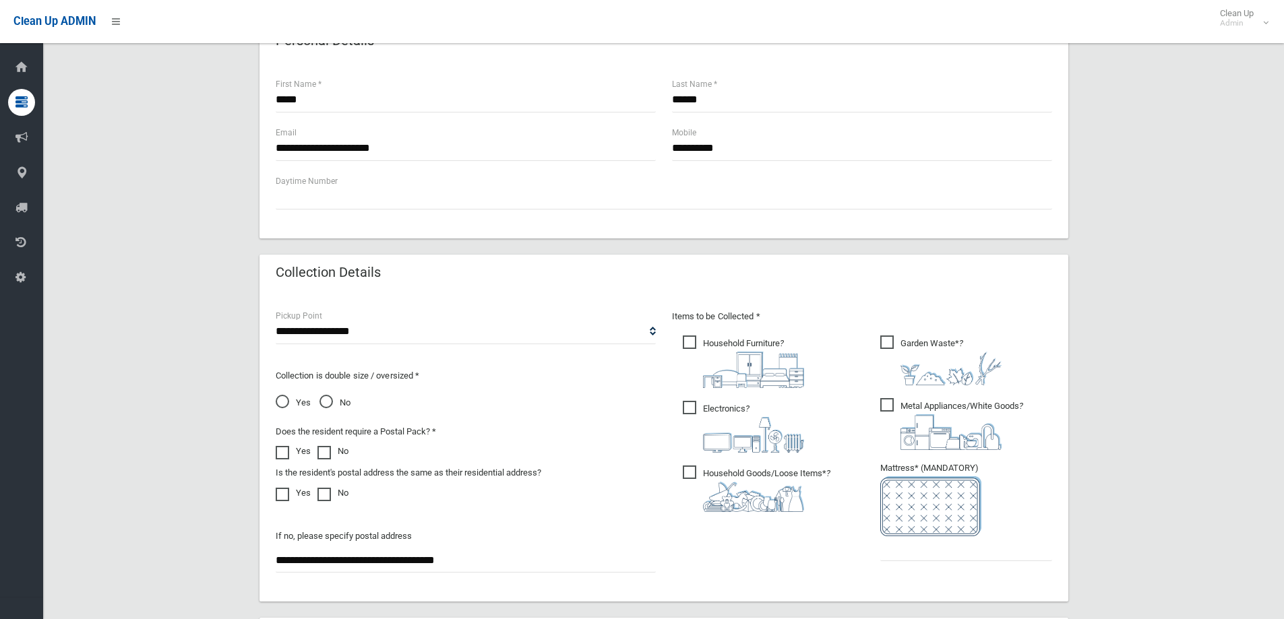
scroll to position [647, 0]
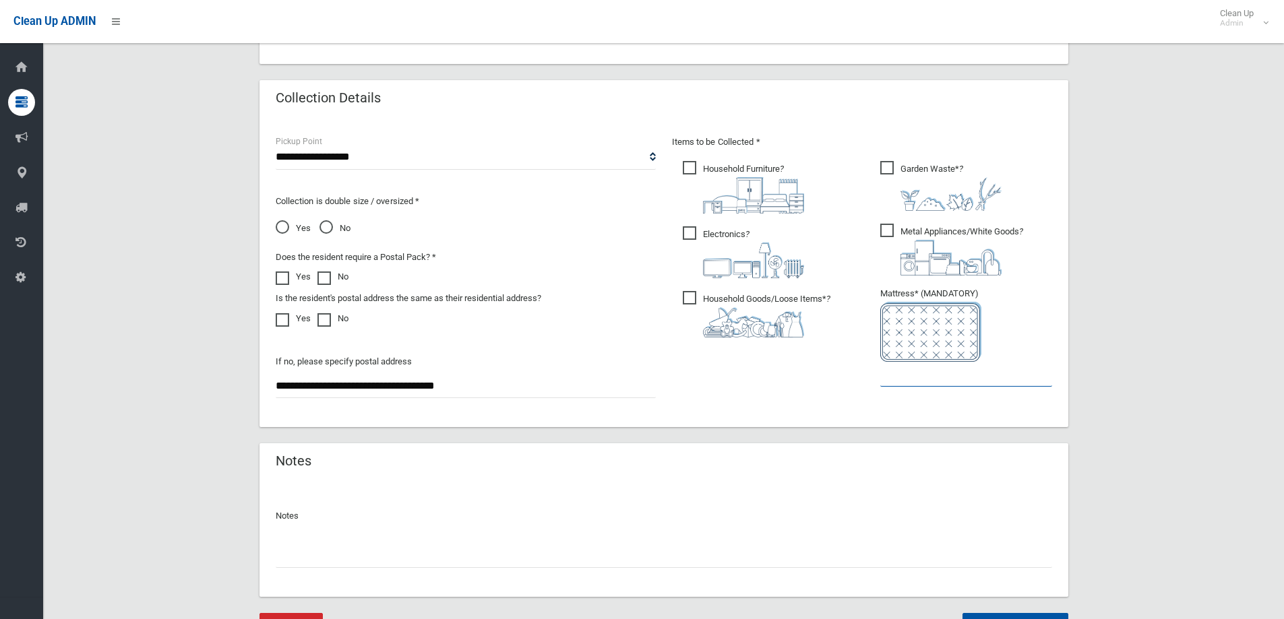
click at [927, 377] on input "text" at bounding box center [966, 374] width 172 height 25
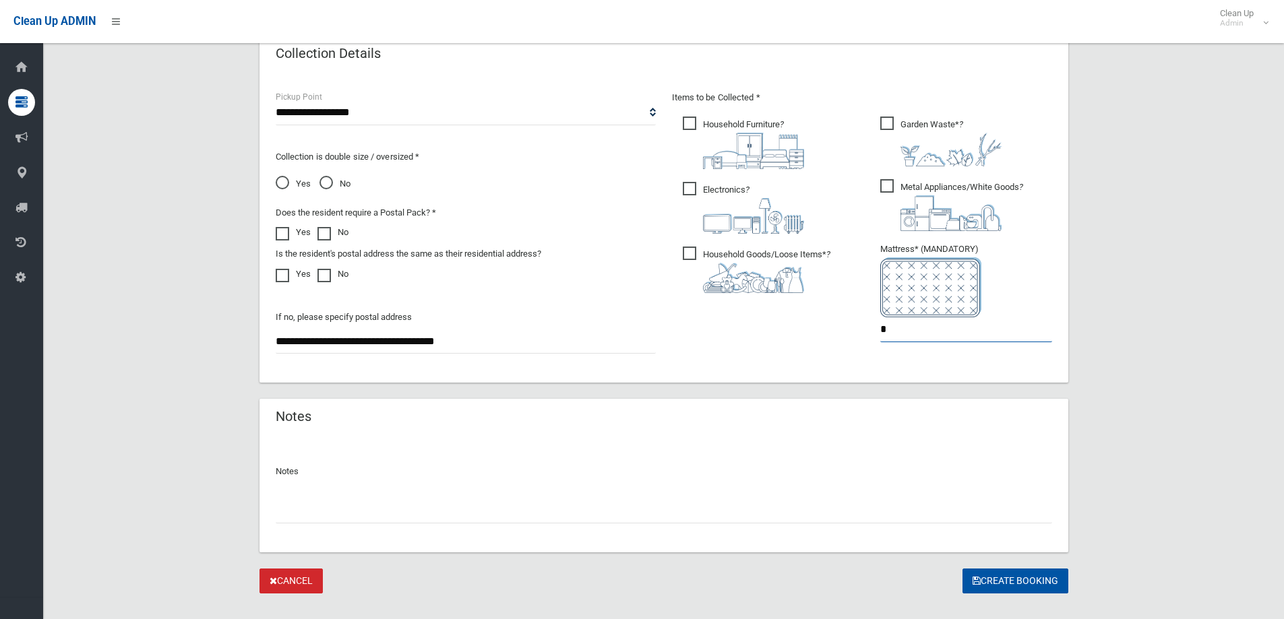
scroll to position [714, 0]
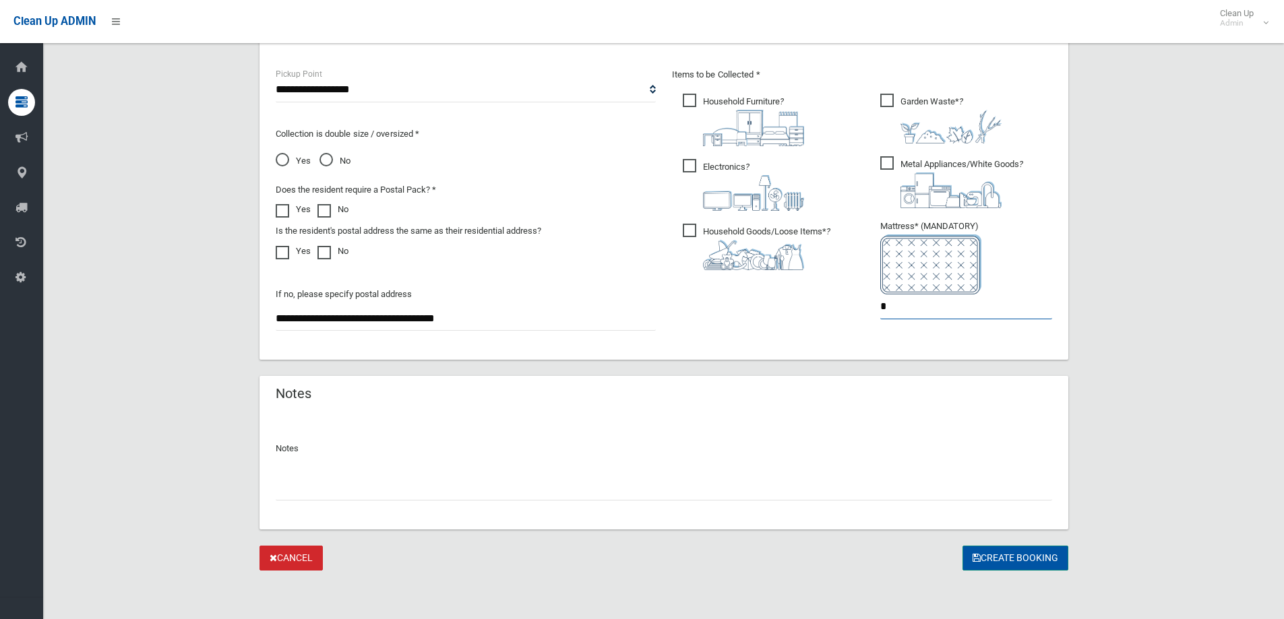
type input "*"
click at [995, 559] on button "Create Booking" at bounding box center [1015, 558] width 106 height 25
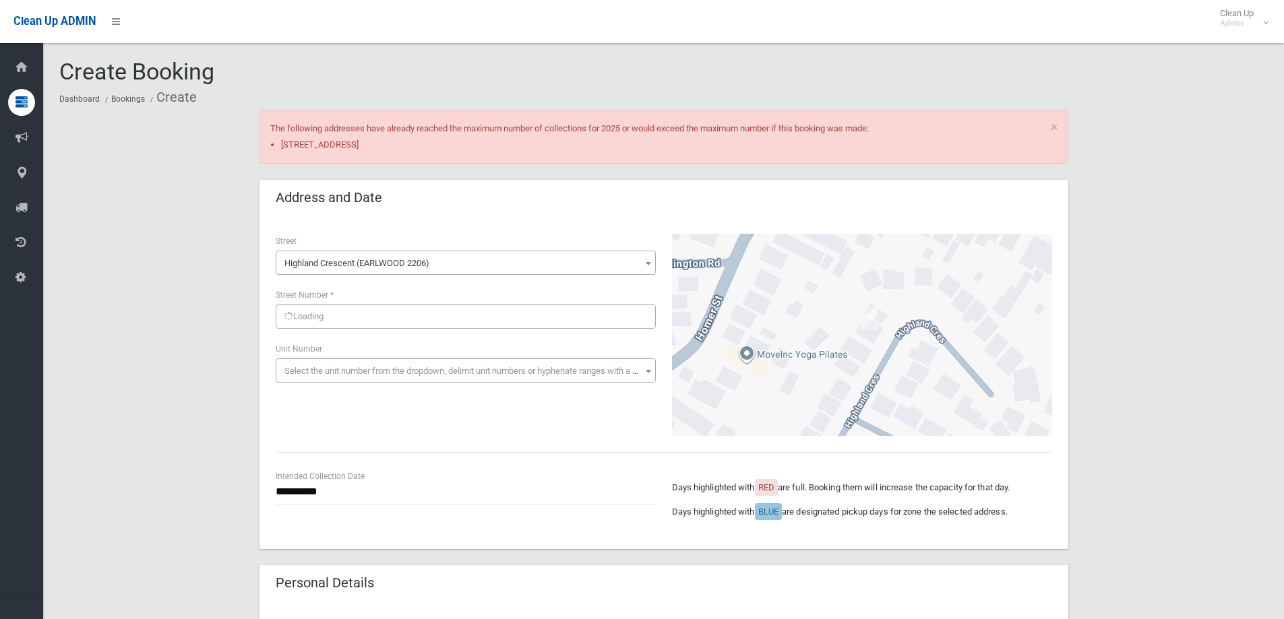
scroll to position [714, 0]
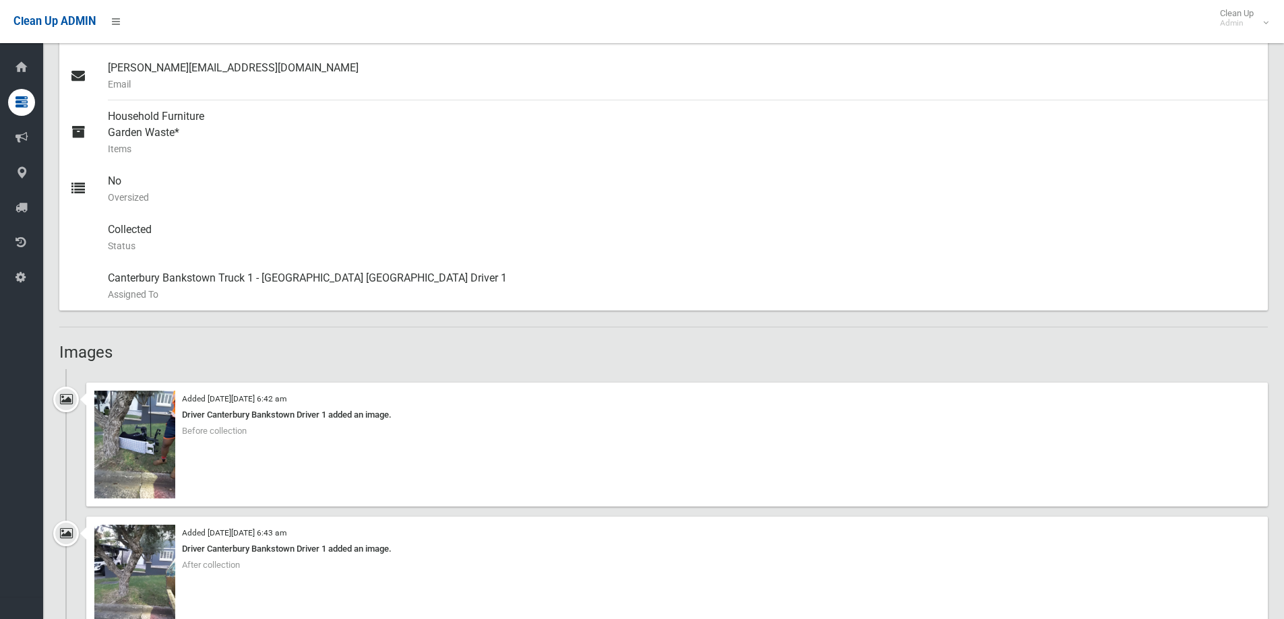
scroll to position [674, 0]
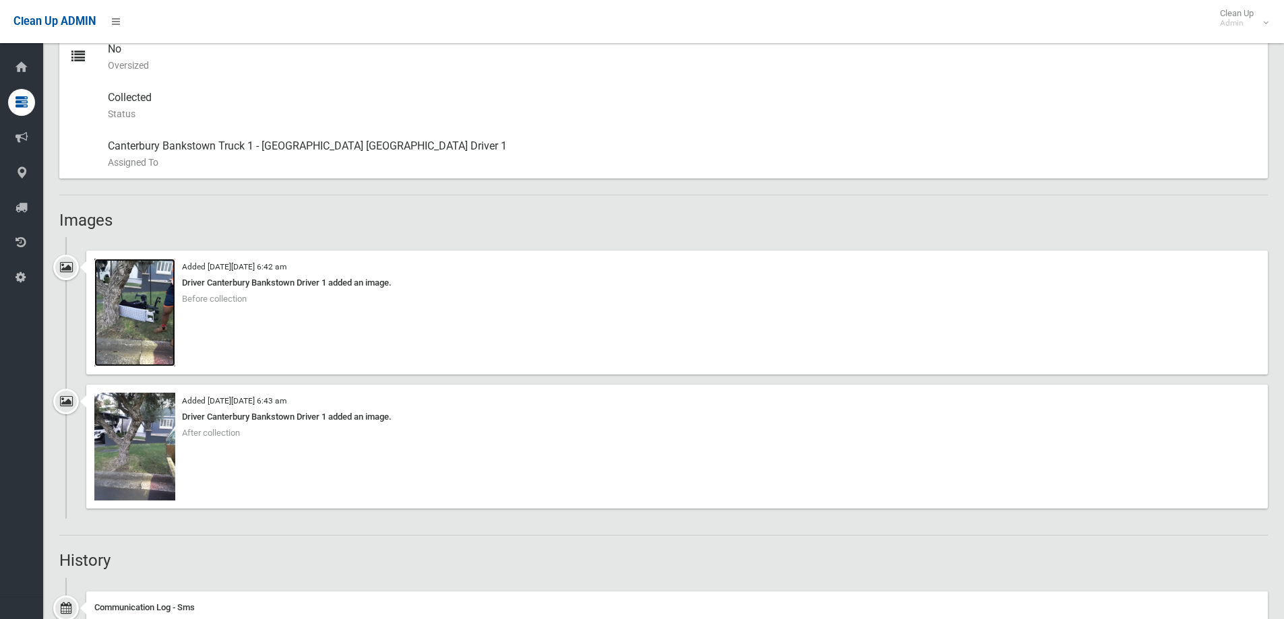
click at [139, 332] on img at bounding box center [134, 313] width 81 height 108
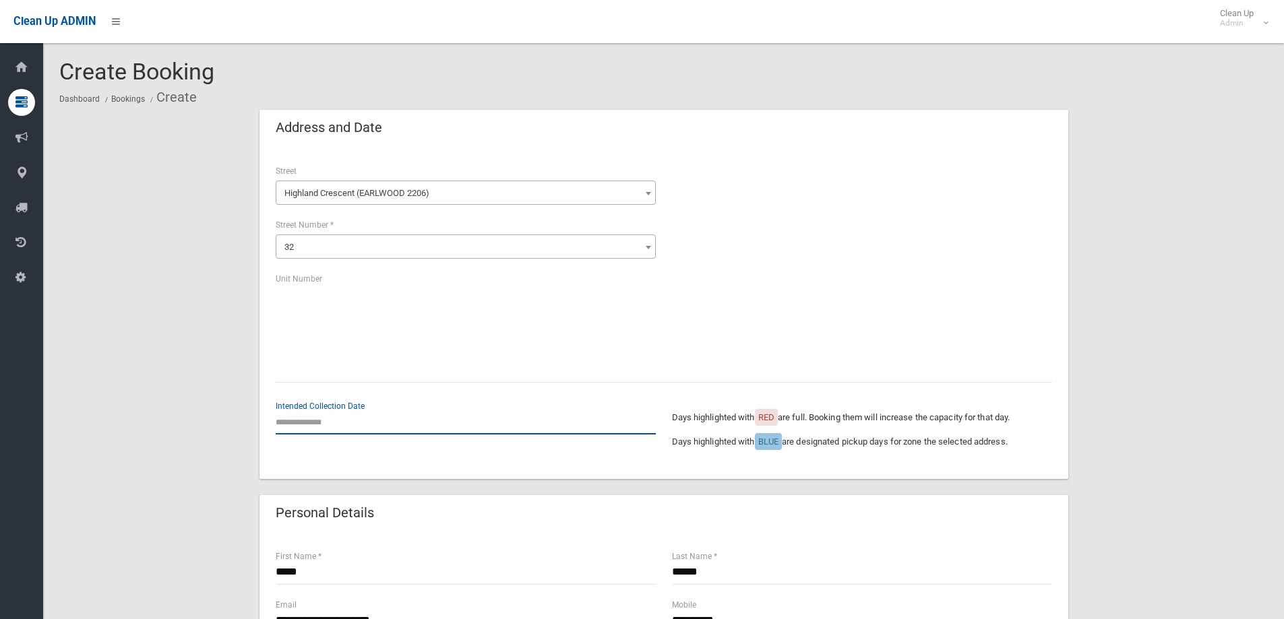
click at [369, 431] on input "text" at bounding box center [466, 422] width 380 height 25
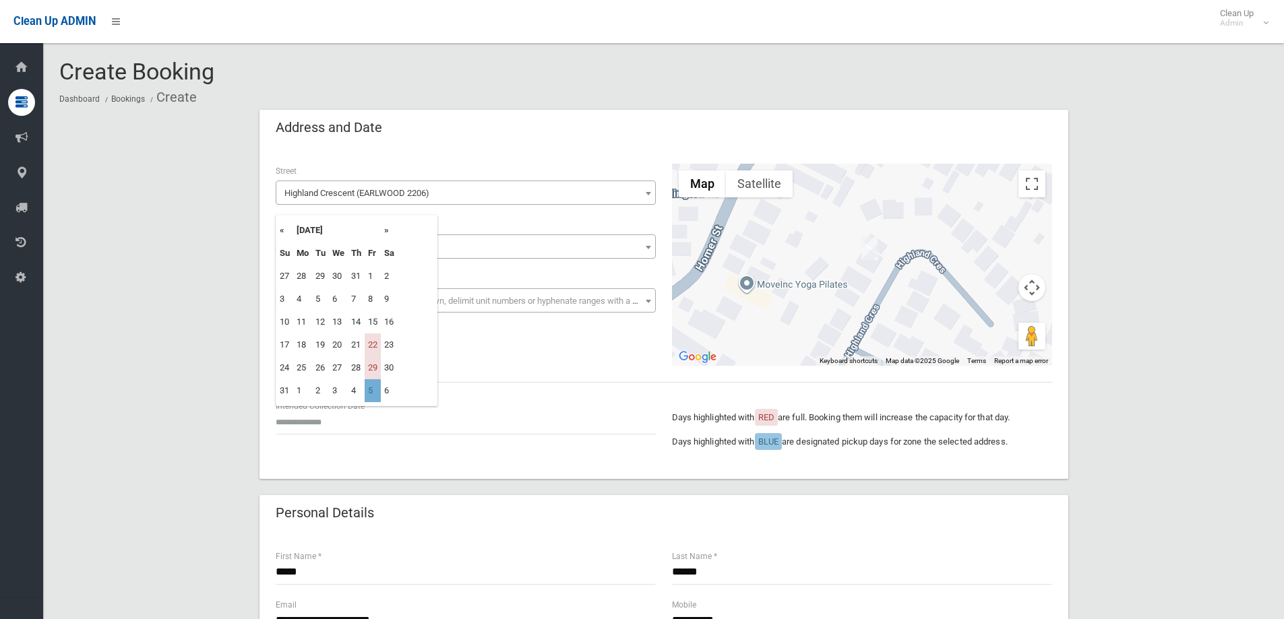
click at [366, 388] on td "5" at bounding box center [373, 390] width 16 height 23
type input "**********"
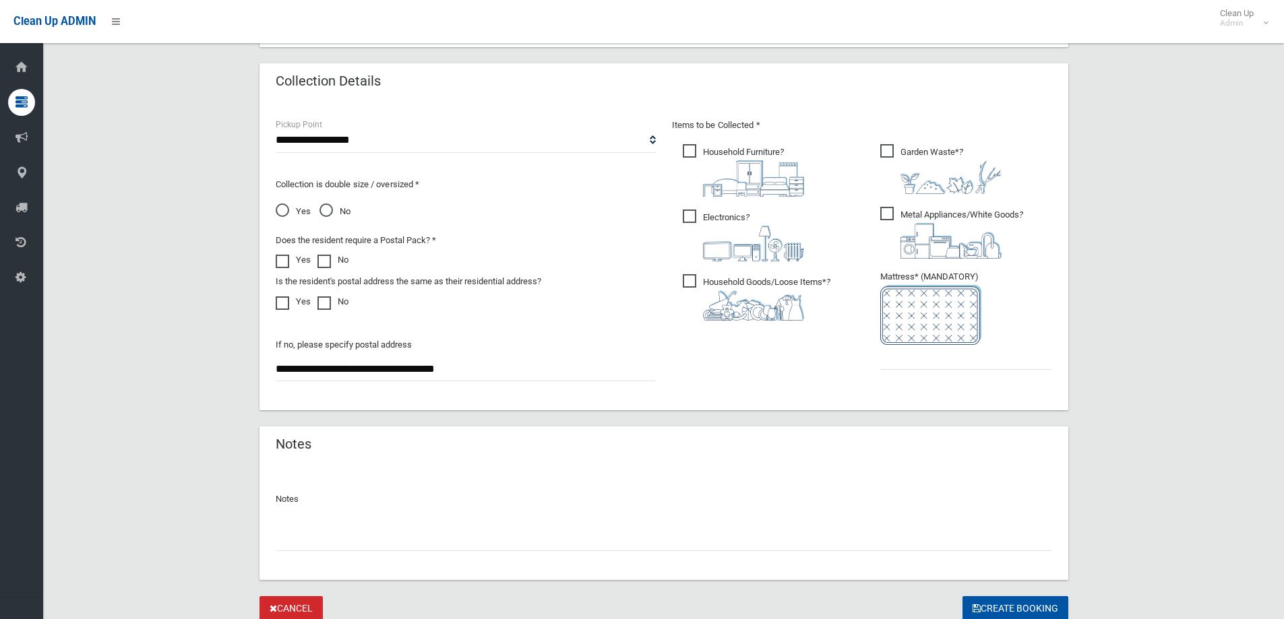
scroll to position [714, 0]
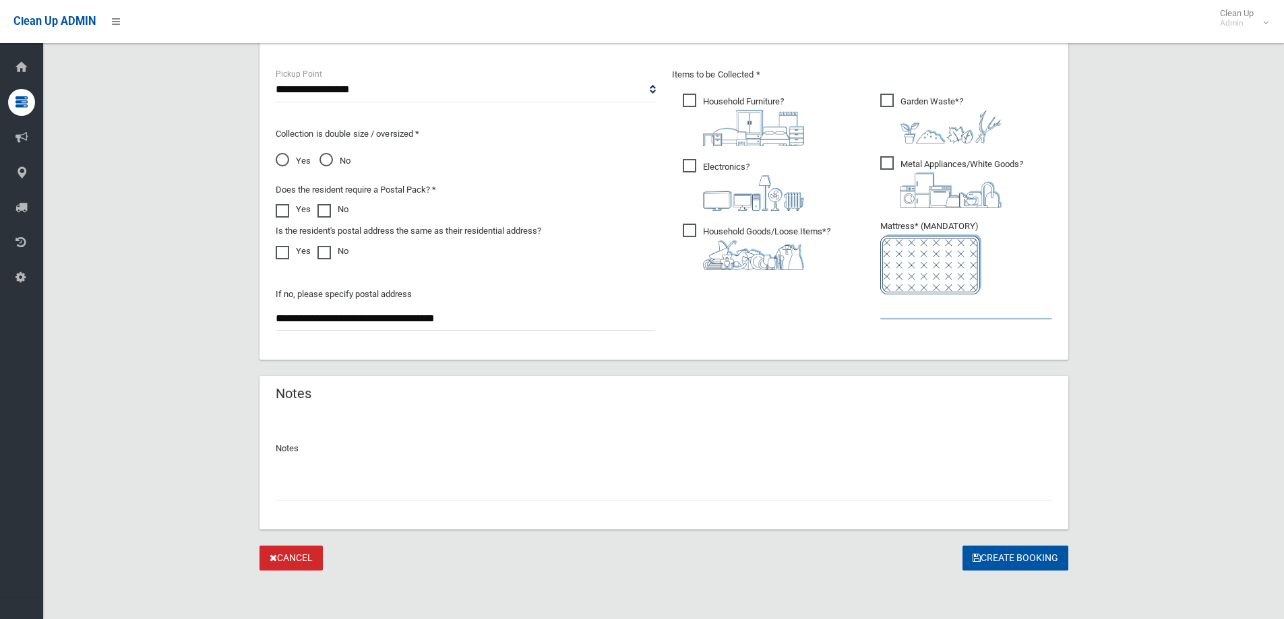
click at [911, 310] on input "text" at bounding box center [966, 307] width 172 height 25
type input "*"
click at [1029, 553] on button "Create Booking" at bounding box center [1015, 558] width 106 height 25
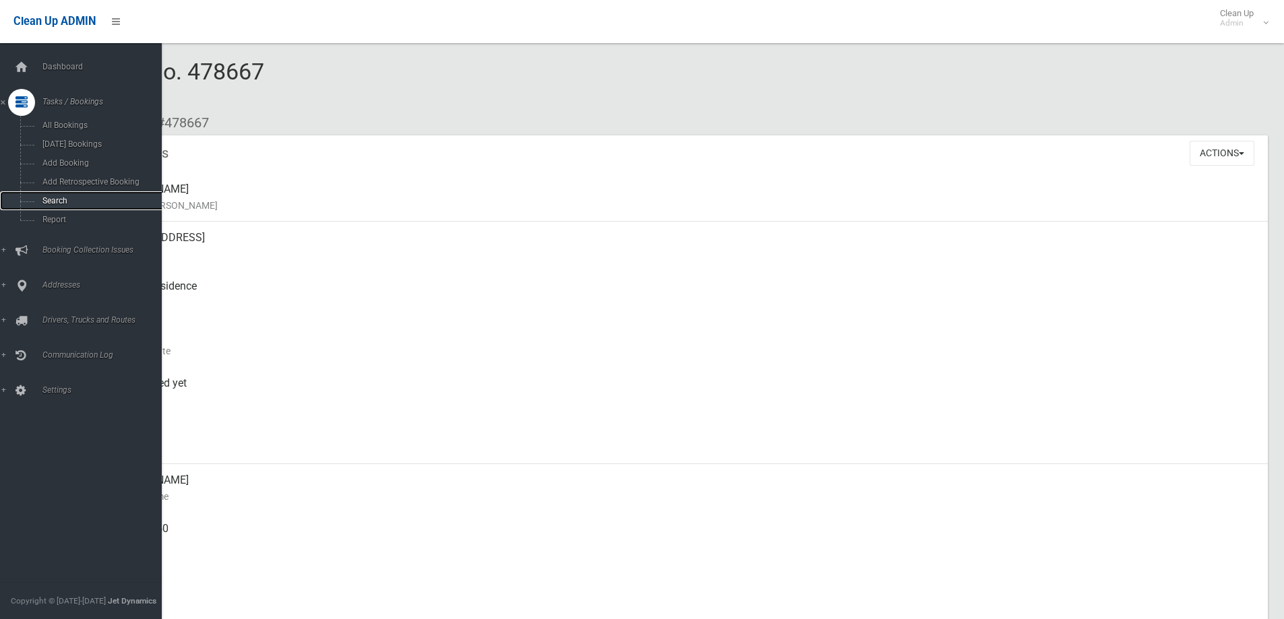
click at [105, 207] on link "Search" at bounding box center [86, 200] width 172 height 19
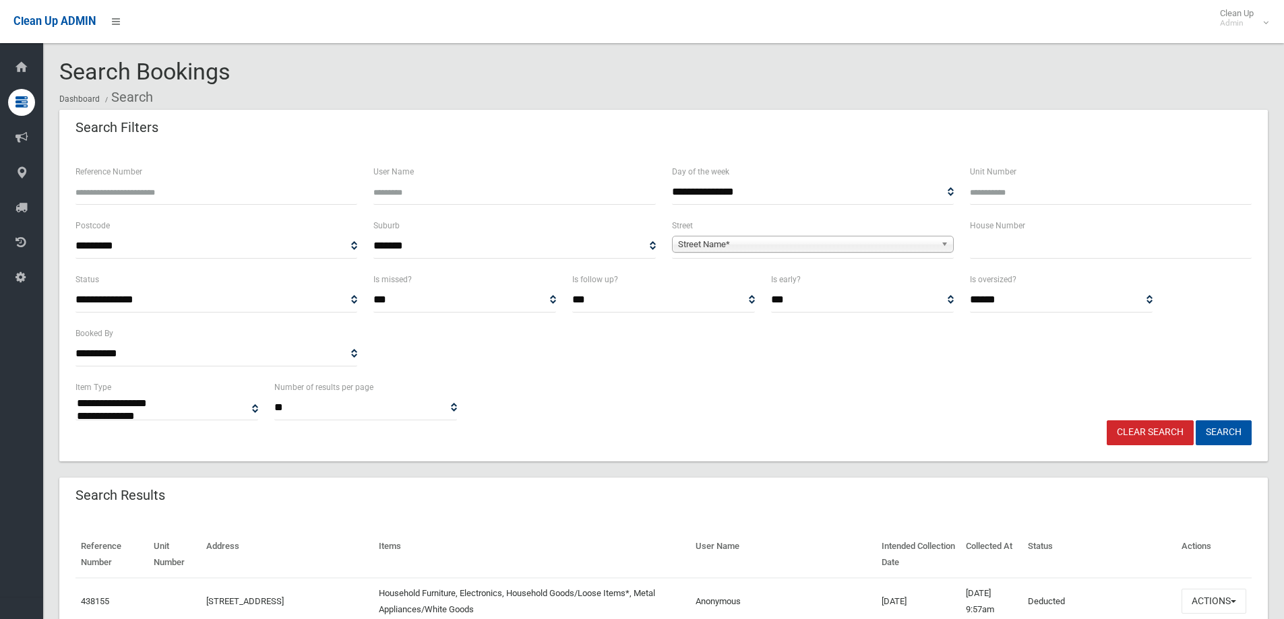
select select
click at [184, 193] on input "Reference Number" at bounding box center [216, 192] width 282 height 25
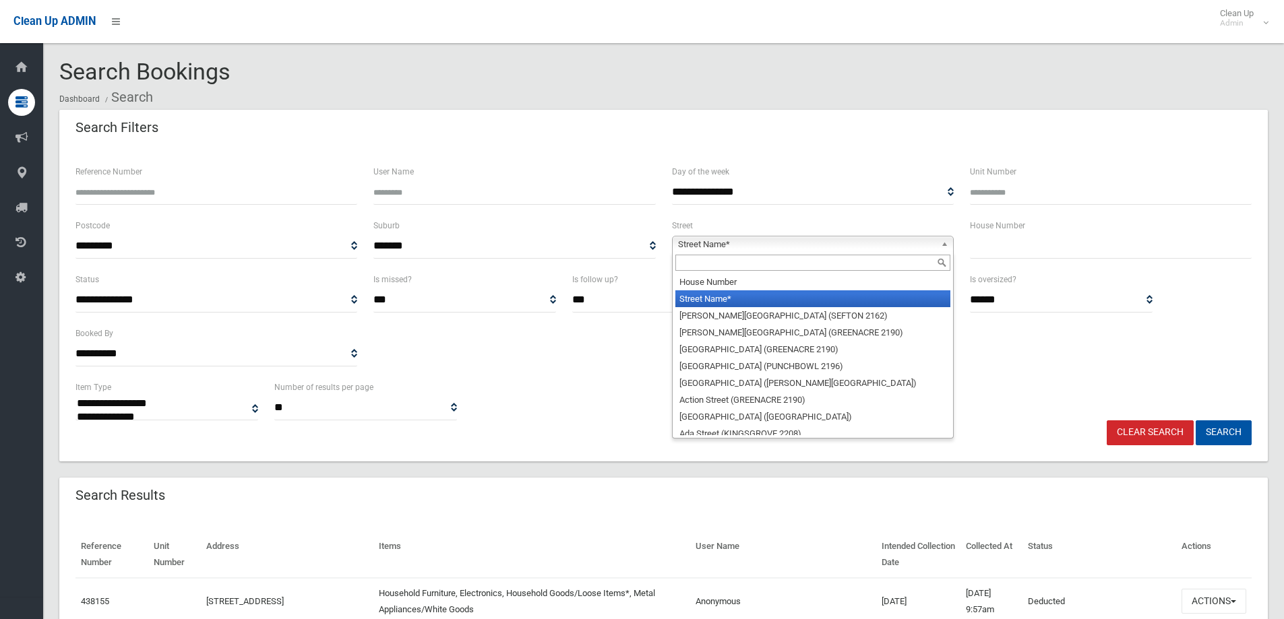
click at [707, 243] on span "Street Name*" at bounding box center [806, 245] width 257 height 16
click at [724, 264] on input "text" at bounding box center [812, 263] width 275 height 16
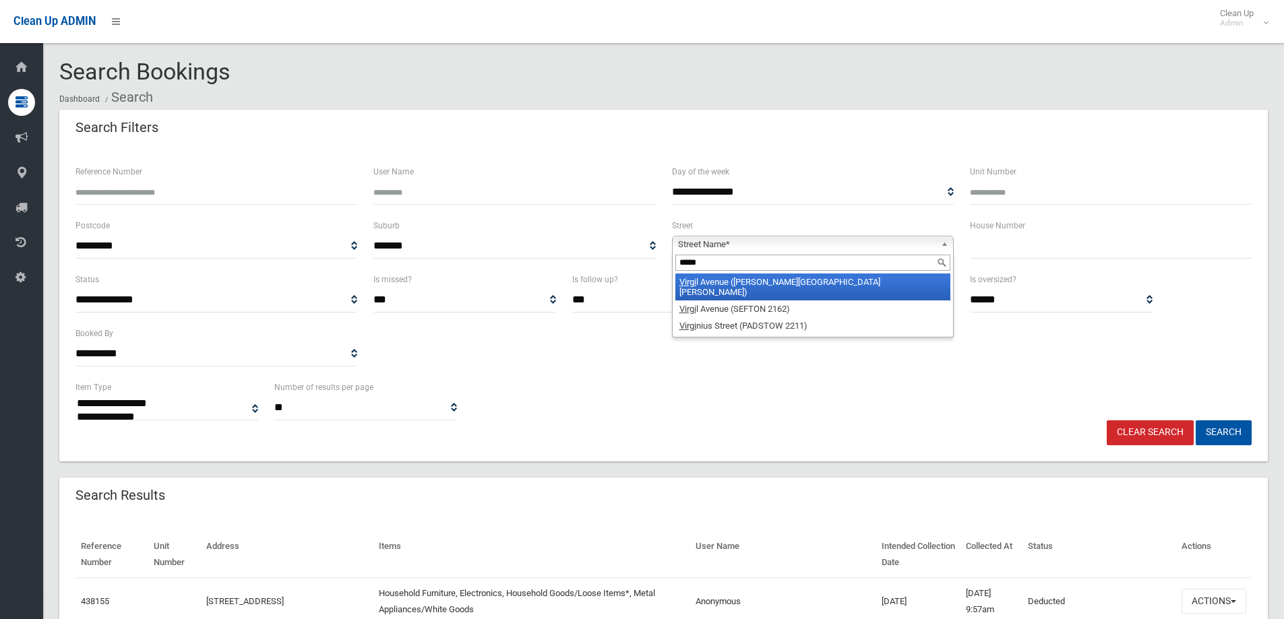
type input "*****"
click at [740, 281] on li "Virgi l Avenue (CHESTER HILL 2162)" at bounding box center [812, 287] width 275 height 27
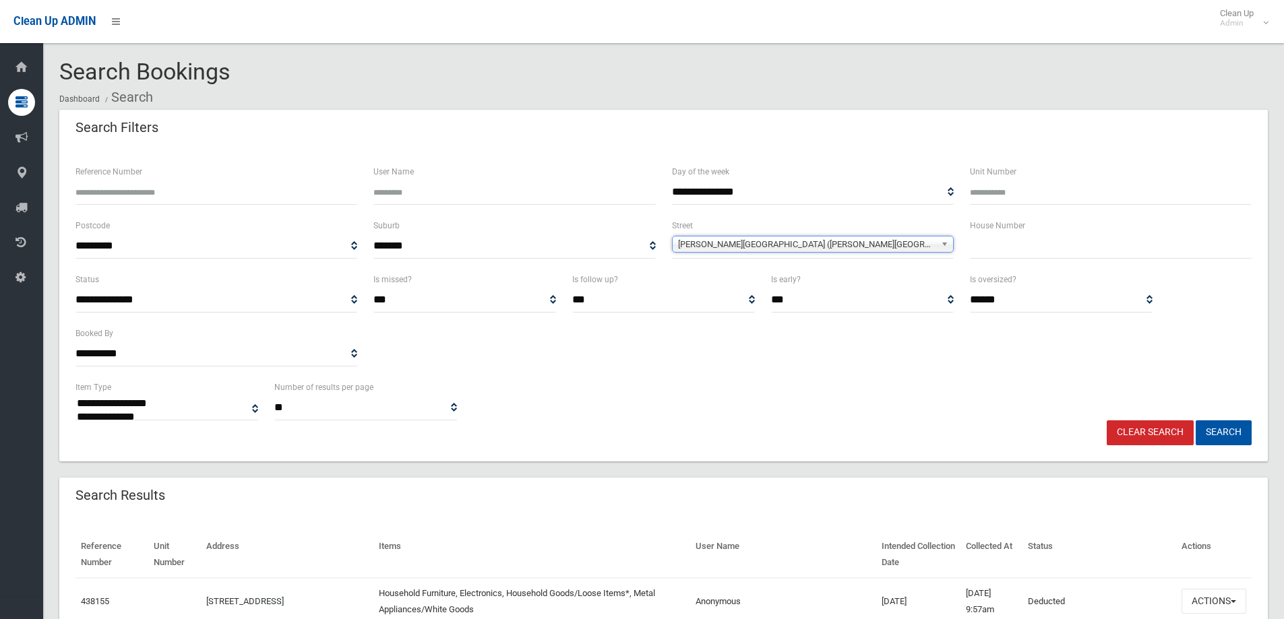
click at [1100, 251] on input "text" at bounding box center [1111, 246] width 282 height 25
type input "**"
click at [1196, 421] on button "Search" at bounding box center [1224, 433] width 56 height 25
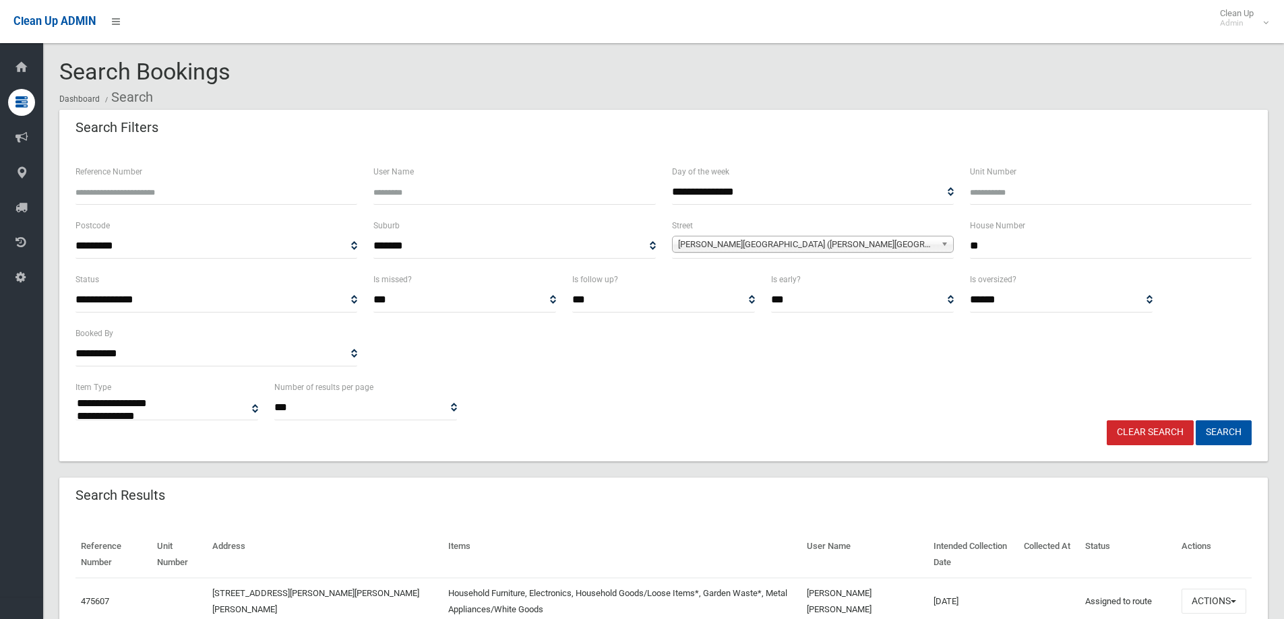
select select
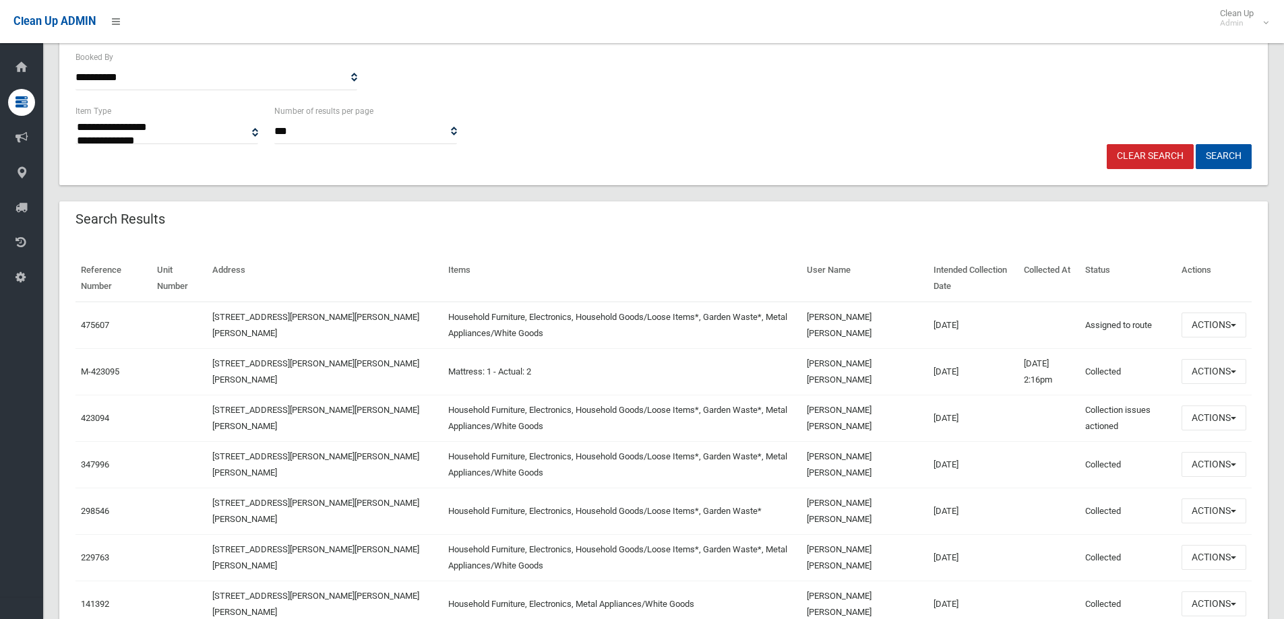
scroll to position [337, 0]
